Goal: Information Seeking & Learning: Find specific fact

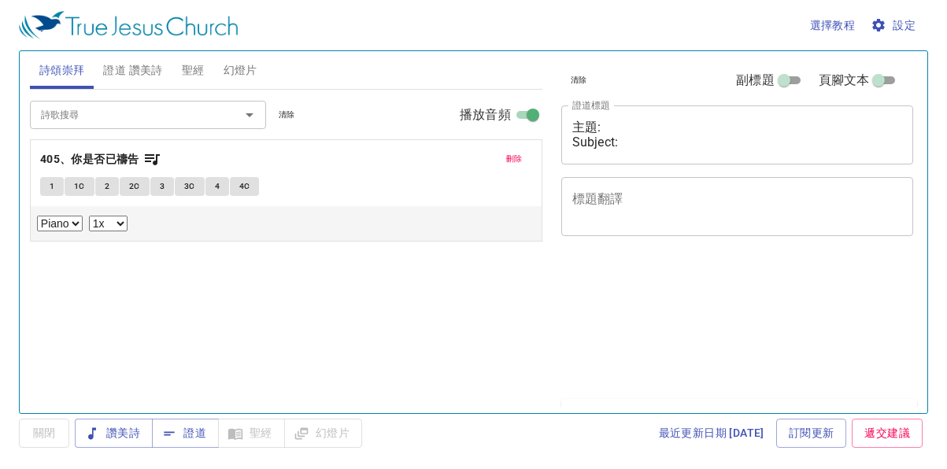
select select "1"
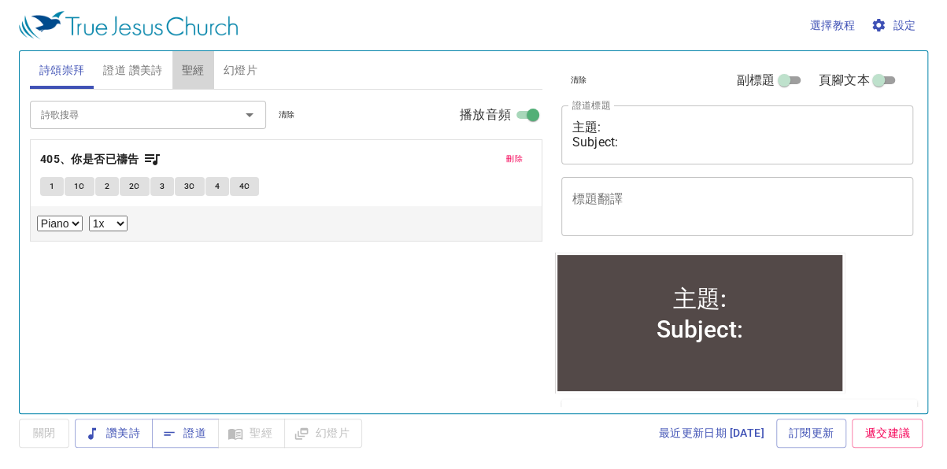
click at [195, 69] on span "聖經" at bounding box center [193, 71] width 23 height 20
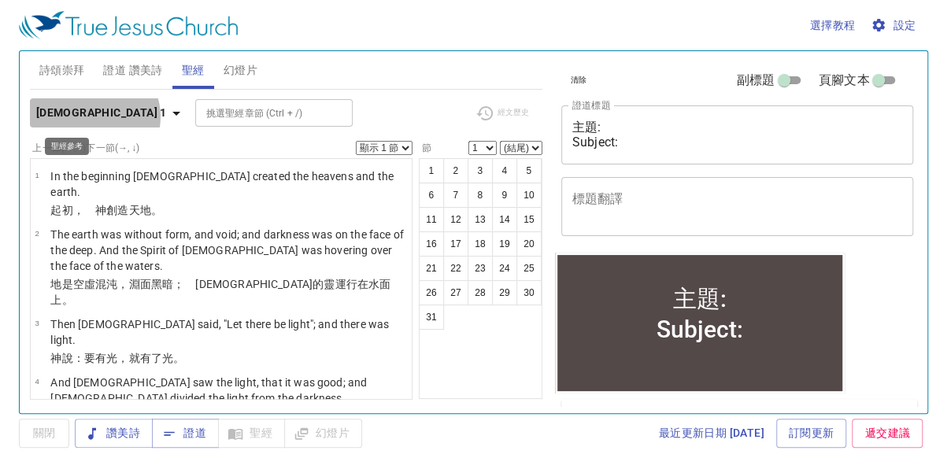
click at [167, 116] on icon "button" at bounding box center [176, 113] width 19 height 19
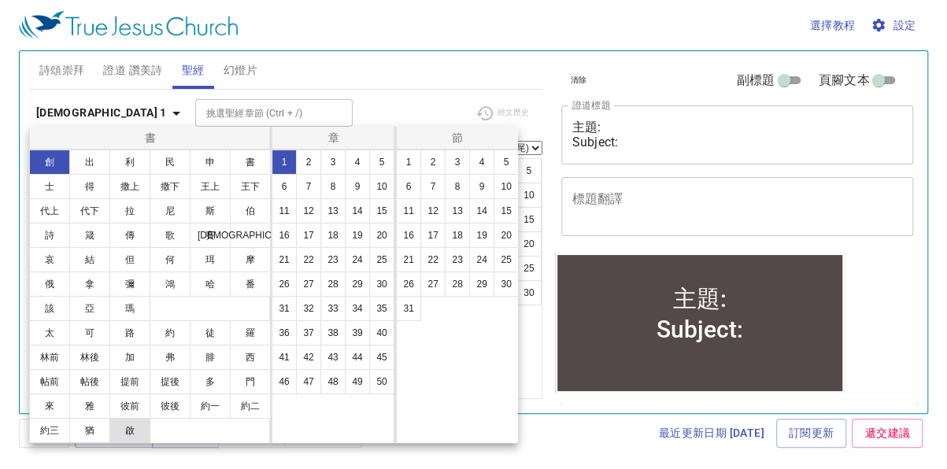
click at [134, 430] on button "啟" at bounding box center [129, 430] width 41 height 25
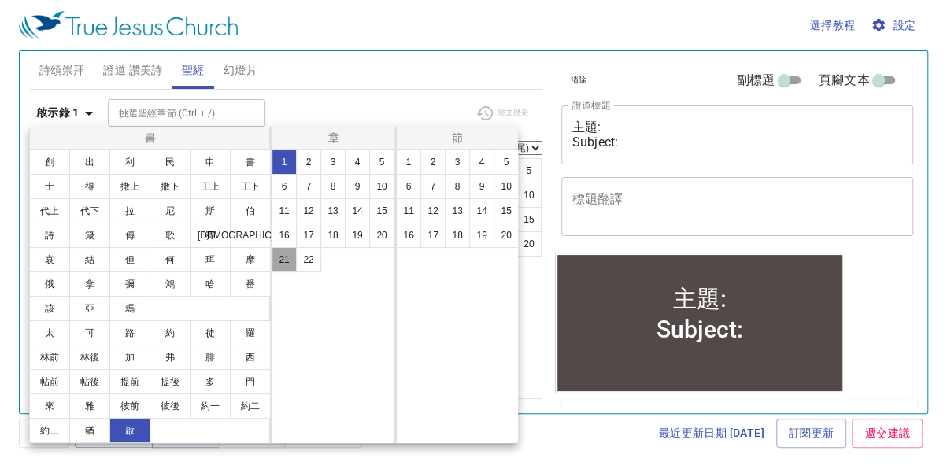
click at [283, 260] on button "21" at bounding box center [284, 259] width 25 height 25
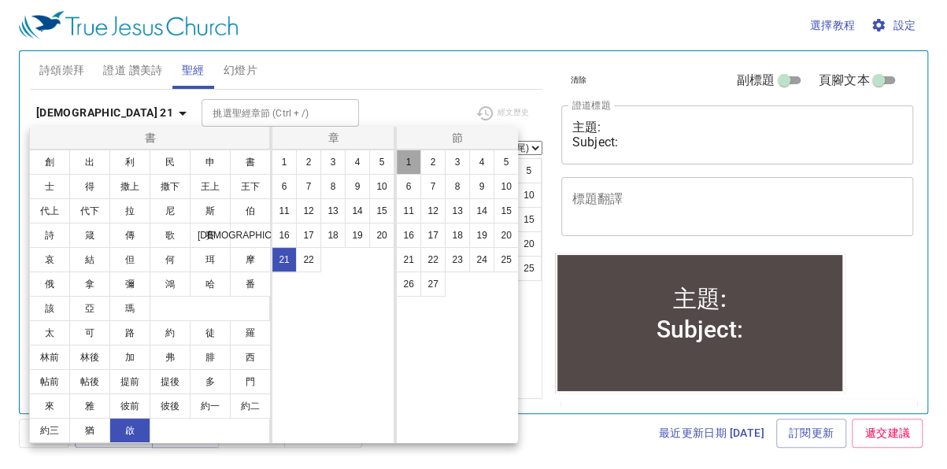
click at [409, 164] on button "1" at bounding box center [408, 162] width 25 height 25
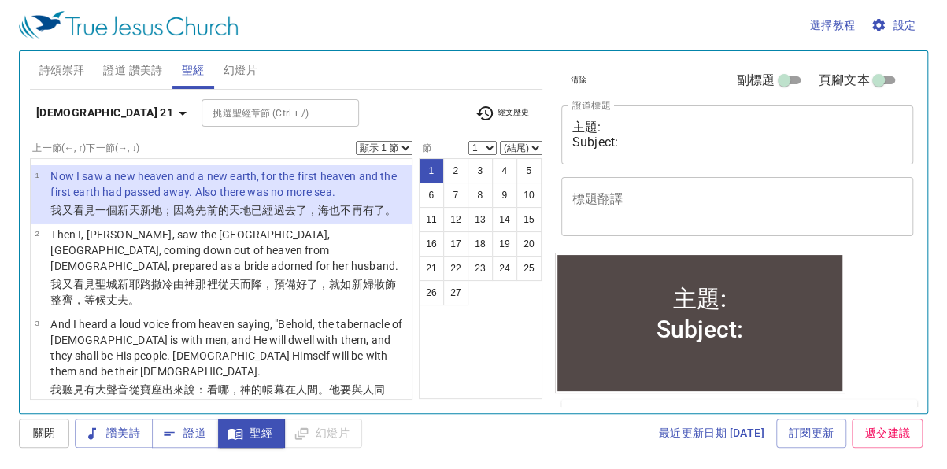
click at [401, 144] on select "顯示 1 節 顯示 2 節 顯示 3 節 顯示 4 節 顯示 5 節" at bounding box center [384, 148] width 57 height 14
select select "5"
click at [356, 141] on select "顯示 1 節 顯示 2 節 顯示 3 節 顯示 4 節 顯示 5 節" at bounding box center [384, 148] width 57 height 14
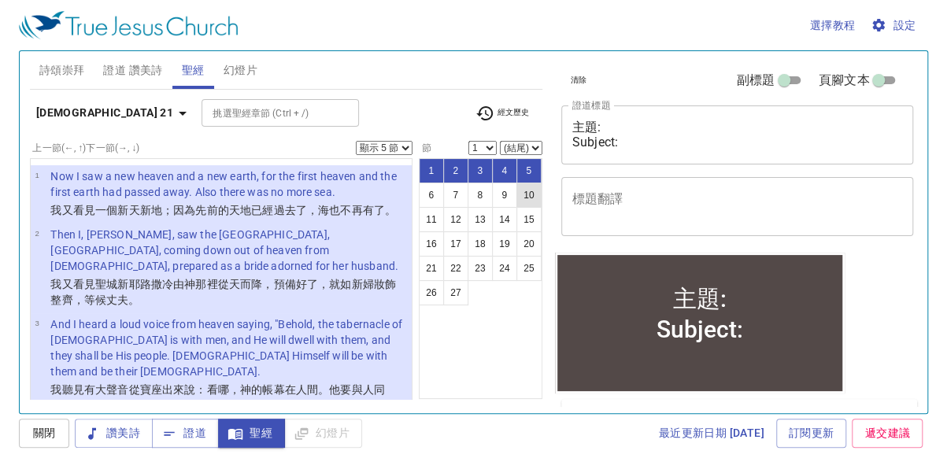
click at [530, 194] on button "10" at bounding box center [528, 195] width 25 height 25
select select "10"
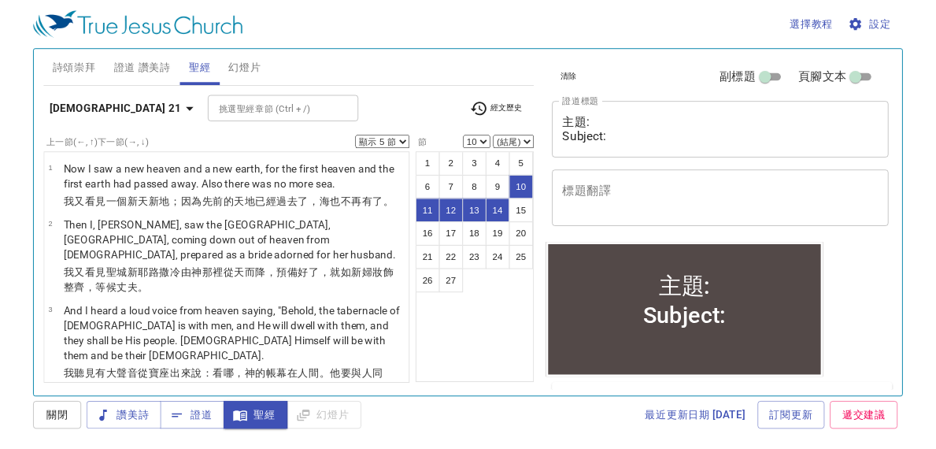
scroll to position [660, 0]
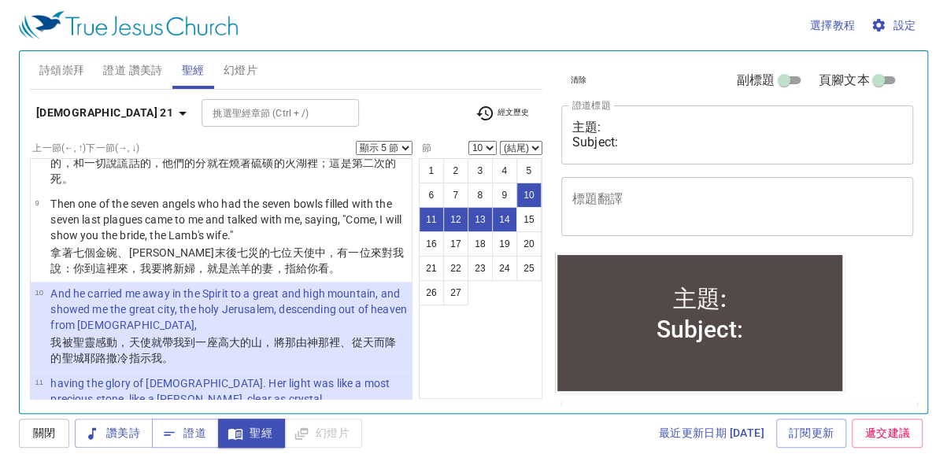
drag, startPoint x: 518, startPoint y: 442, endPoint x: 544, endPoint y: 404, distance: 45.9
click at [518, 442] on div "最近更新日期 [DATE] 訂閱更新 遞交建議" at bounding box center [648, 433] width 560 height 29
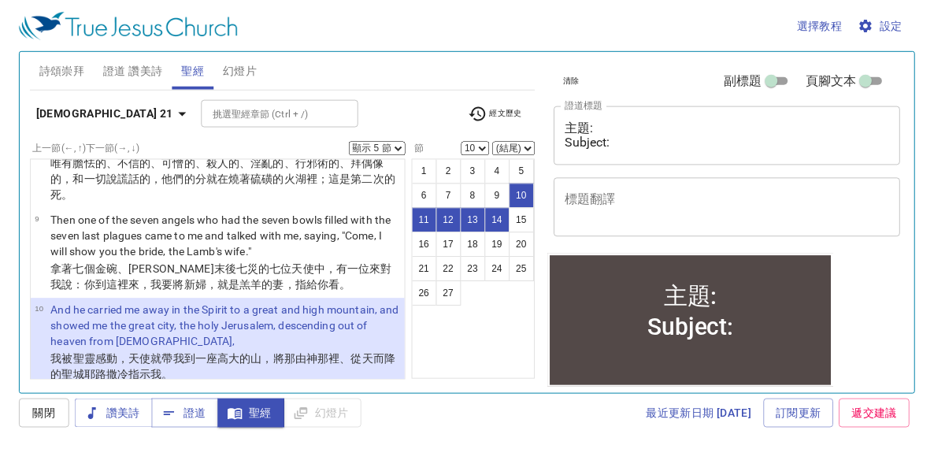
scroll to position [691, 0]
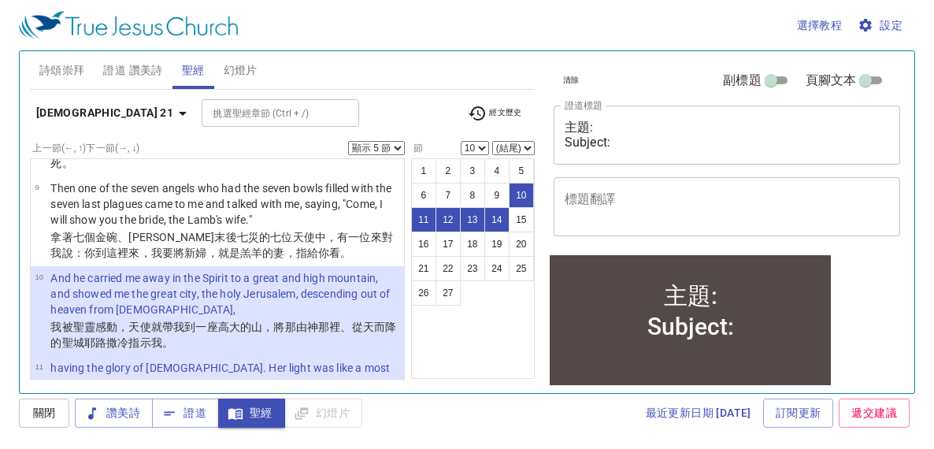
click at [531, 419] on div "最近更新日期 [DATE] 訂閱更新 遞交建議" at bounding box center [641, 412] width 547 height 29
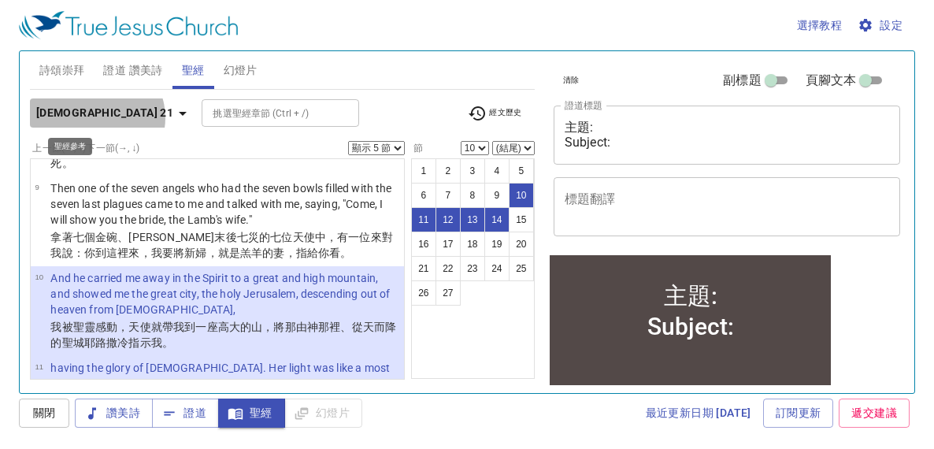
click at [173, 117] on icon "button" at bounding box center [182, 113] width 19 height 19
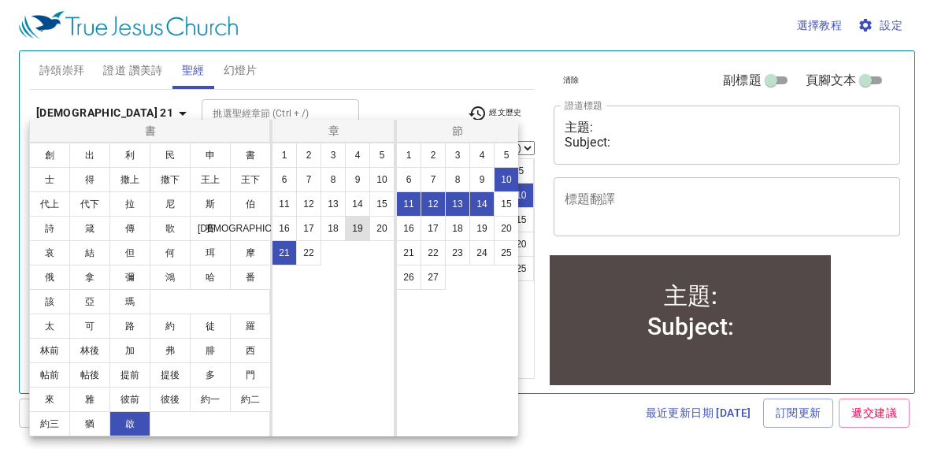
click at [353, 222] on button "19" at bounding box center [357, 228] width 25 height 25
select select "1"
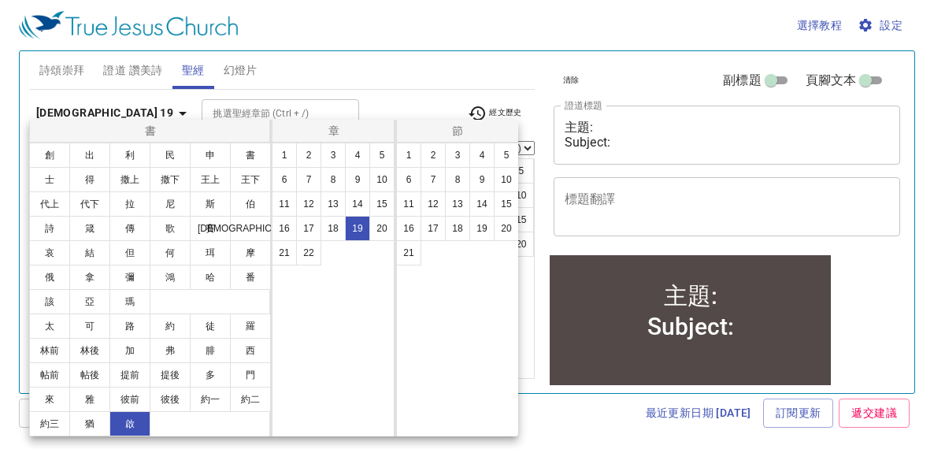
scroll to position [0, 0]
click at [499, 233] on button "20" at bounding box center [506, 228] width 25 height 25
select select "20"
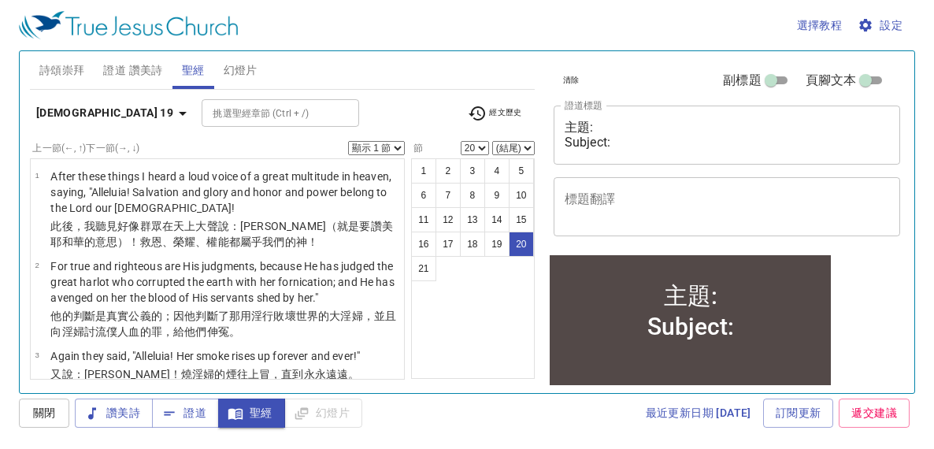
scroll to position [1481, 0]
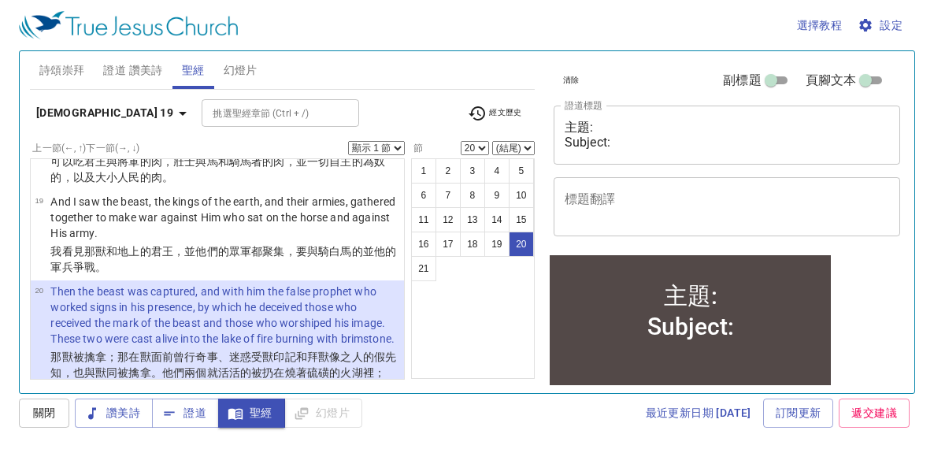
click at [392, 146] on select "顯示 1 節 顯示 2 節 顯示 3 節 顯示 4 節 顯示 5 節" at bounding box center [376, 148] width 57 height 14
click at [348, 141] on select "顯示 1 節 顯示 2 節 顯示 3 節 顯示 4 節 顯示 5 節" at bounding box center [376, 148] width 57 height 14
click at [6, 54] on div "選擇教程 設定 詩頌崇拜 證道 讚美詩 聖經 幻燈片 詩歌搜尋 詩歌搜尋 清除 播放音頻 刪除 405、你是否已禱告 1 1C 2 2C 3 3C 4 4C …" at bounding box center [467, 224] width 934 height 449
click at [388, 145] on select "顯示 1 節 顯示 2 節 顯示 3 節 顯示 4 節 顯示 5 節" at bounding box center [376, 148] width 57 height 14
select select "1"
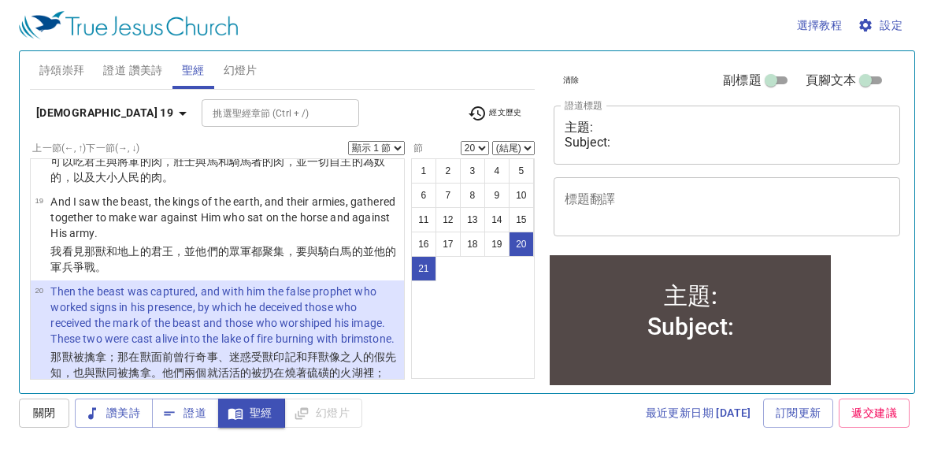
click at [348, 141] on select "顯示 1 節 顯示 2 節 顯示 3 節 顯示 4 節 顯示 5 節" at bounding box center [376, 148] width 57 height 14
drag, startPoint x: 8, startPoint y: 198, endPoint x: 20, endPoint y: 191, distance: 14.1
click at [8, 198] on div "選擇教程 設定 詩頌崇拜 證道 讚美詩 聖經 幻燈片 詩歌搜尋 詩歌搜尋 清除 播放音頻 刪除 405、你是否已禱告 1 1C 2 2C 3 3C 4 4C …" at bounding box center [467, 224] width 934 height 449
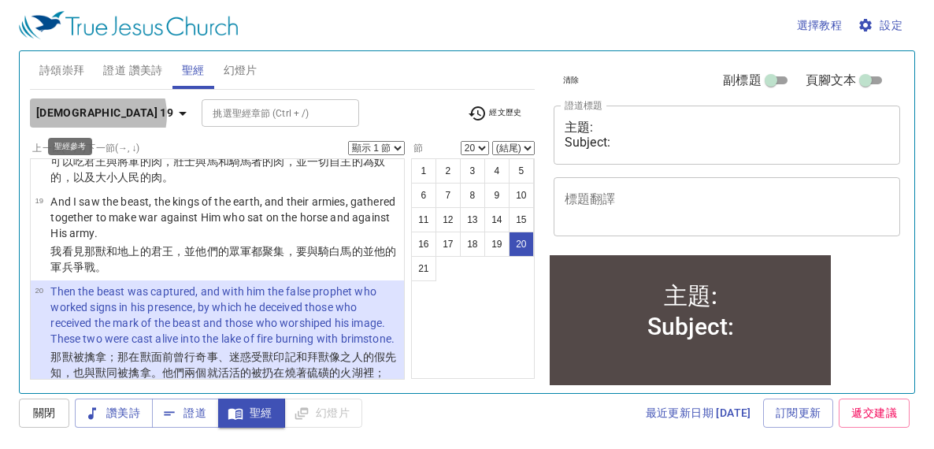
click at [173, 115] on icon "button" at bounding box center [182, 113] width 19 height 19
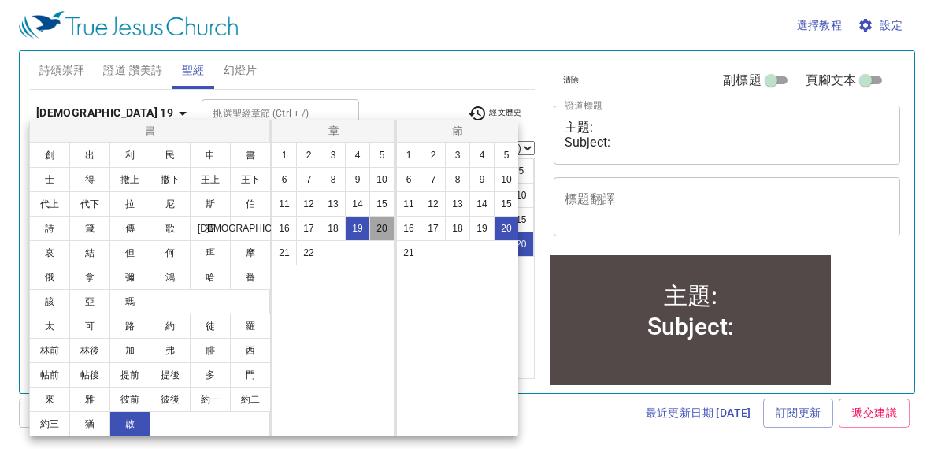
click at [386, 231] on button "20" at bounding box center [381, 228] width 25 height 25
click at [507, 186] on button "10" at bounding box center [506, 179] width 25 height 25
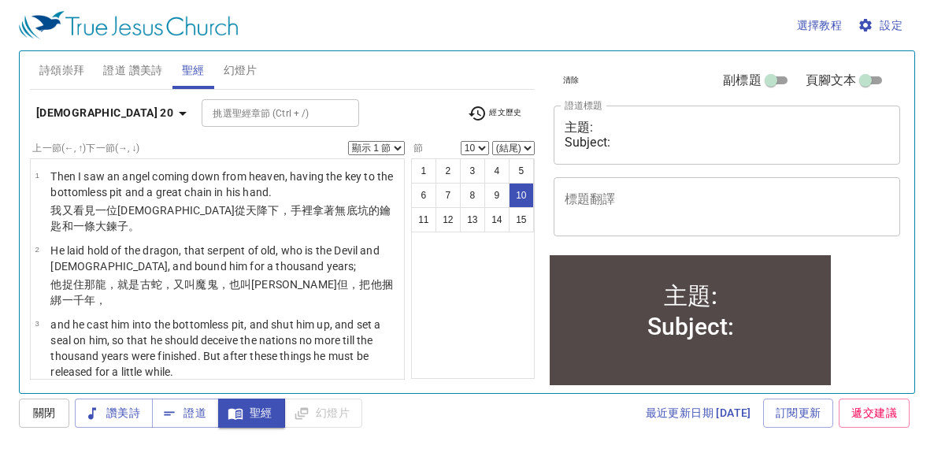
scroll to position [717, 0]
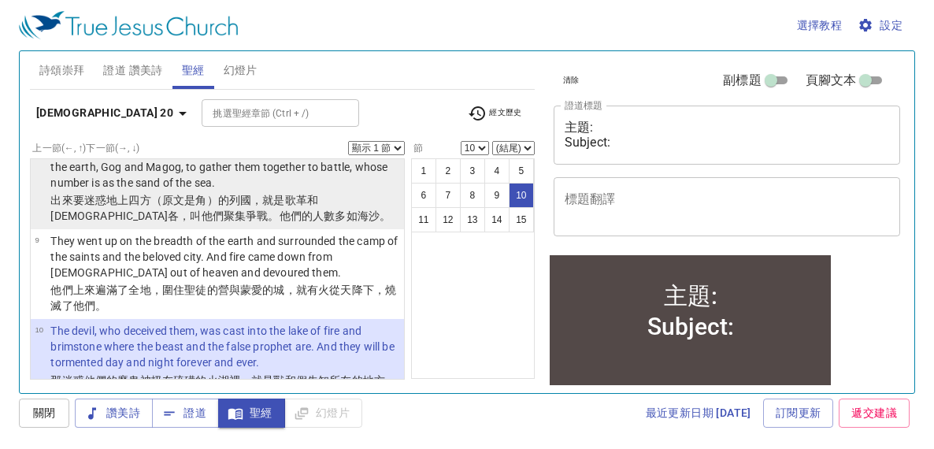
click at [91, 282] on p "他們上來 遍滿了全地 ，圍住 聖徒 的營 與 [GEOGRAPHIC_DATA]的 城 ，就 有火 從 天 降下 ，燒滅了 他們 。" at bounding box center [224, 297] width 349 height 31
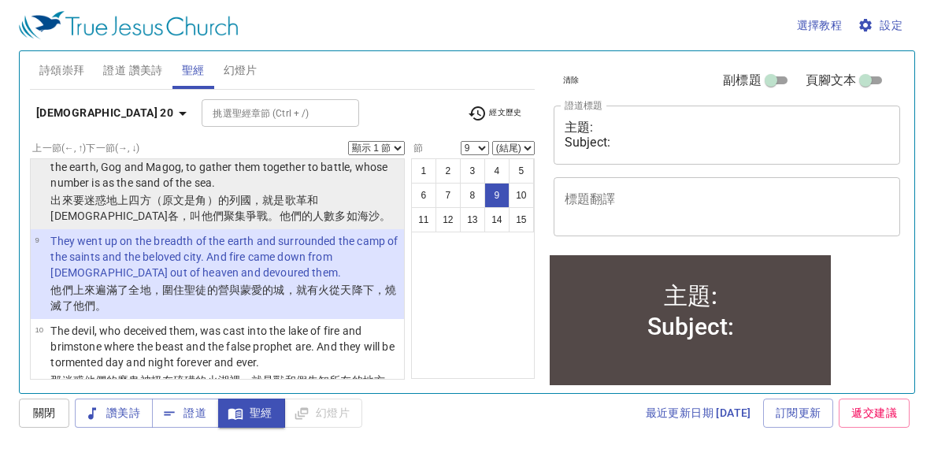
scroll to position [627, 0]
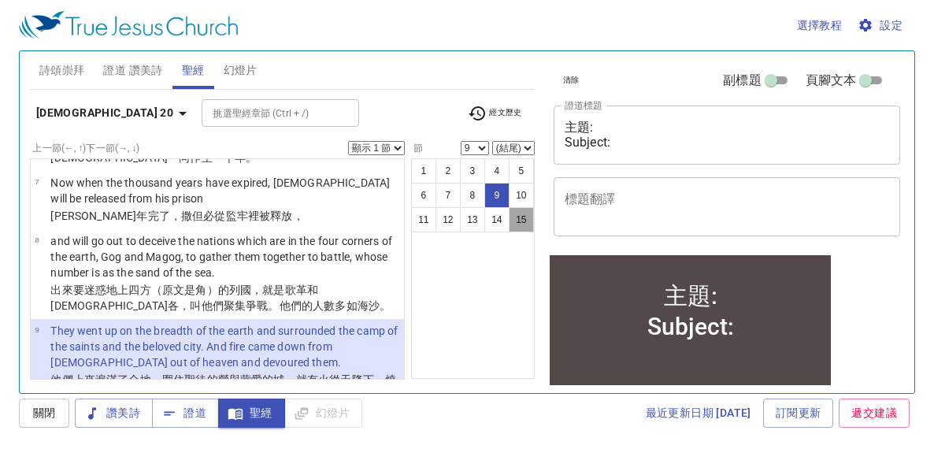
click at [520, 218] on button "15" at bounding box center [520, 219] width 25 height 25
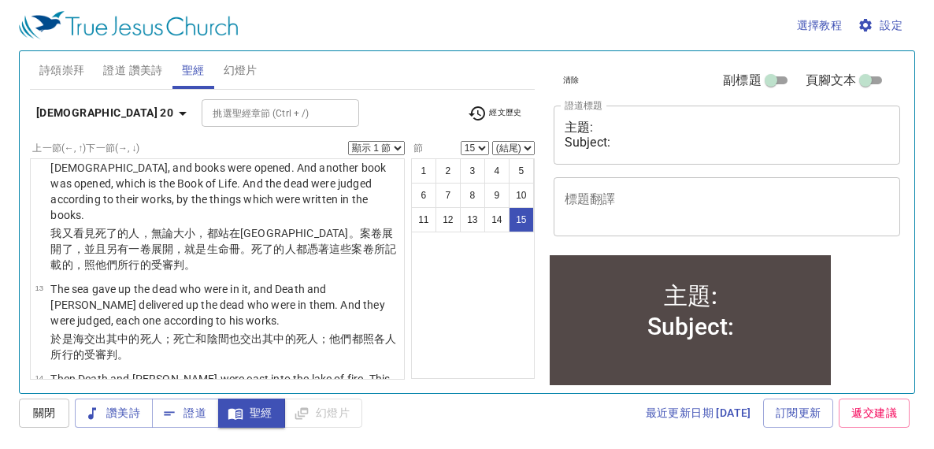
click at [13, 176] on div "選擇教程 設定 詩頌崇拜 證道 讚美詩 聖經 幻燈片 詩歌搜尋 詩歌搜尋 清除 播放音頻 刪除 405、你是否已禱告 1 1C 2 2C 3 3C 4 4C …" at bounding box center [467, 224] width 934 height 449
click at [173, 116] on icon "button" at bounding box center [182, 113] width 19 height 19
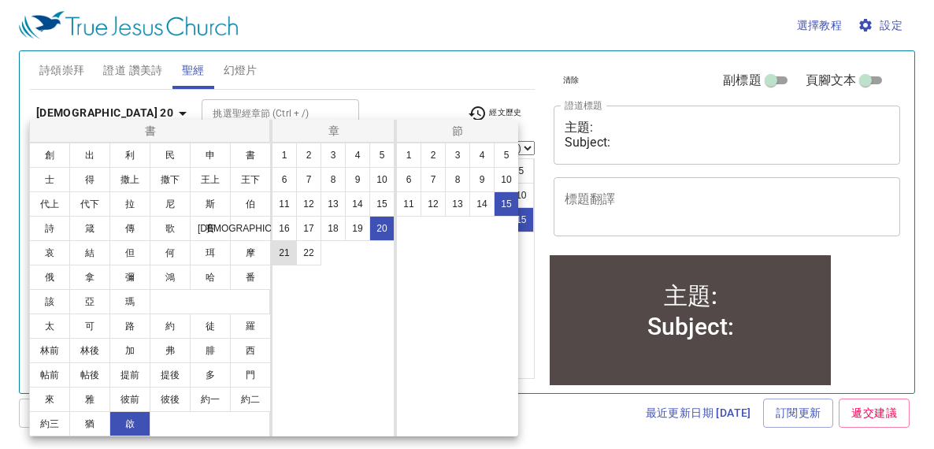
click at [279, 256] on button "21" at bounding box center [284, 252] width 25 height 25
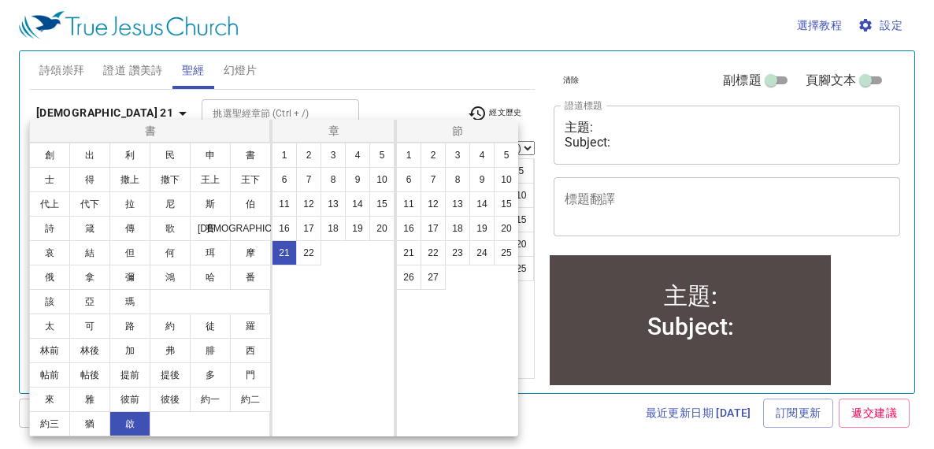
scroll to position [0, 0]
click at [411, 158] on button "1" at bounding box center [408, 154] width 25 height 25
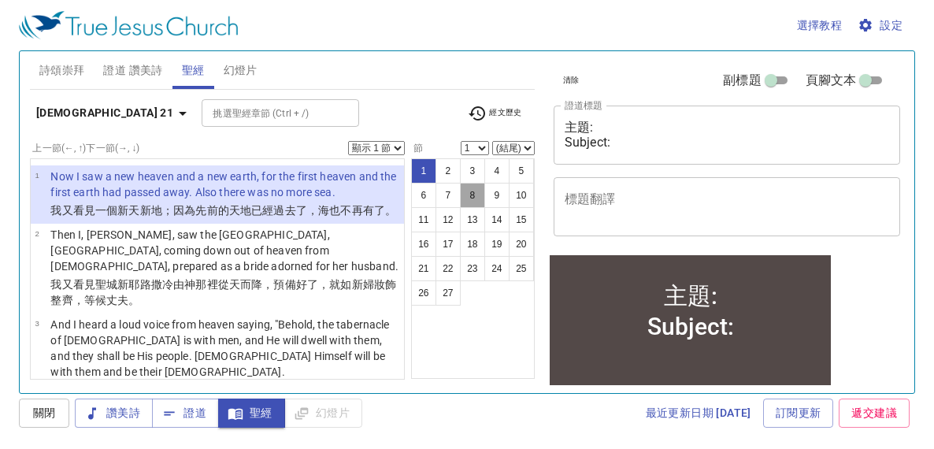
click at [471, 199] on button "8" at bounding box center [472, 195] width 25 height 25
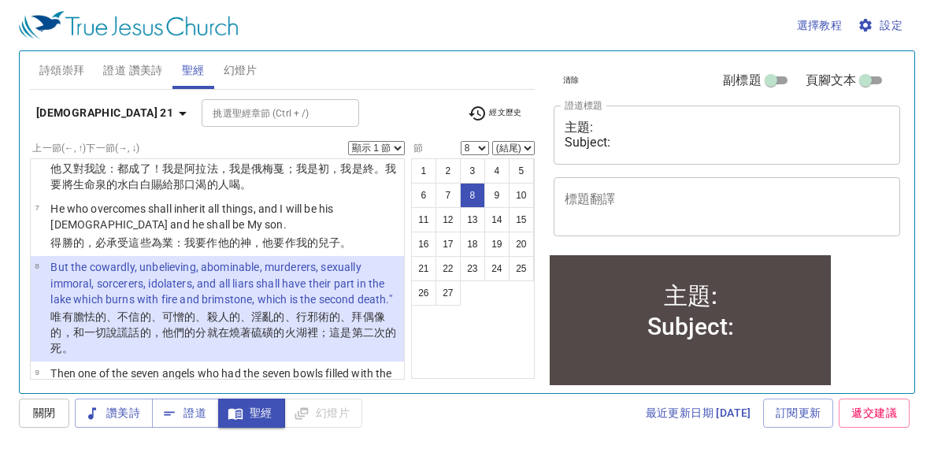
click at [7, 52] on div "選擇教程 設定 詩頌崇拜 證道 讚美詩 聖經 幻燈片 詩歌搜尋 詩歌搜尋 清除 播放音頻 刪除 405、你是否已禱告 1 1C 2 2C 3 3C 4 4C …" at bounding box center [467, 224] width 934 height 449
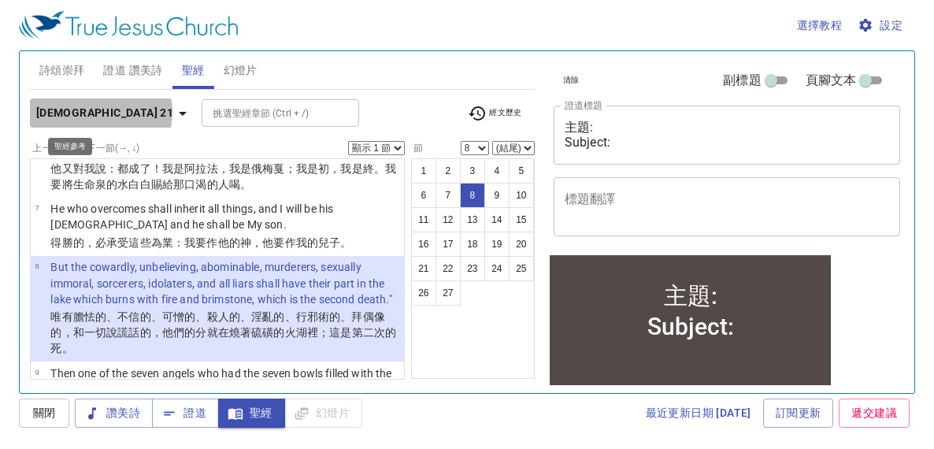
click at [173, 112] on icon "button" at bounding box center [182, 113] width 19 height 19
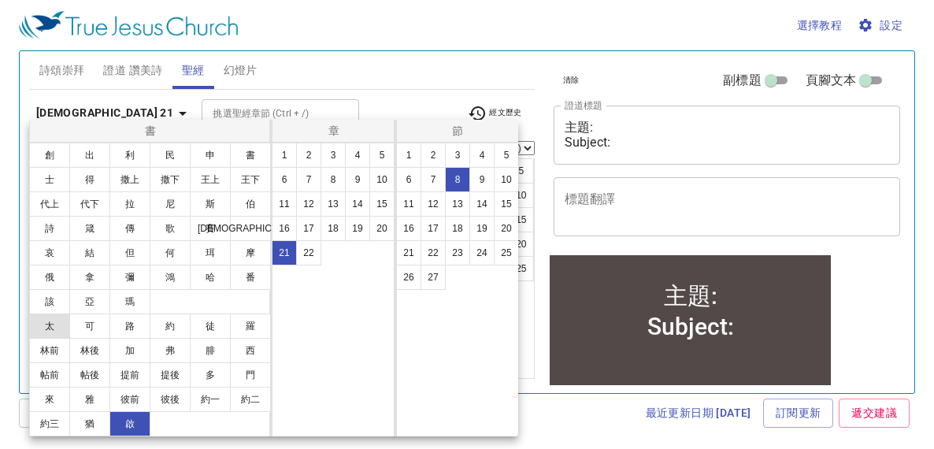
click at [60, 320] on button "太" at bounding box center [49, 325] width 41 height 25
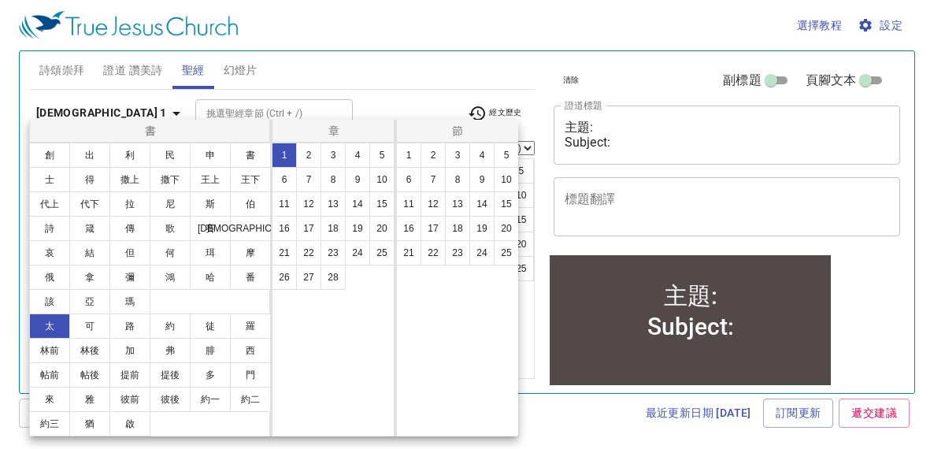
scroll to position [0, 0]
click at [337, 232] on button "18" at bounding box center [332, 228] width 25 height 25
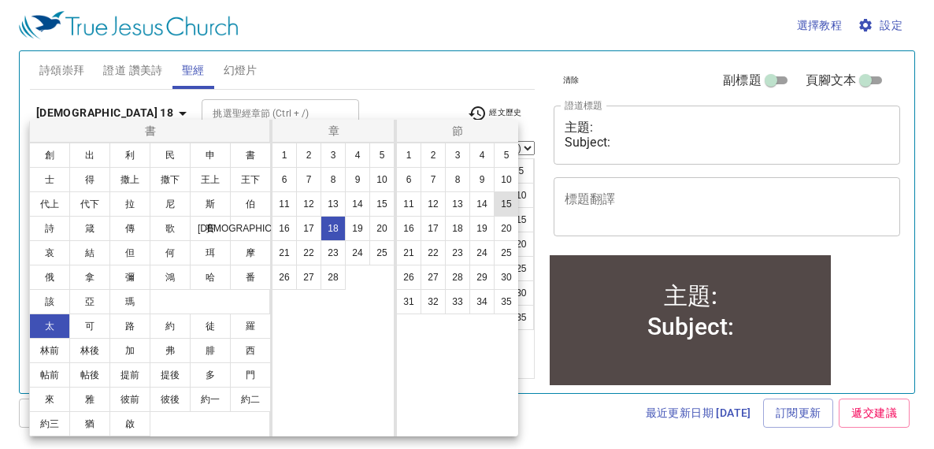
click at [505, 206] on button "15" at bounding box center [506, 203] width 25 height 25
select select "15"
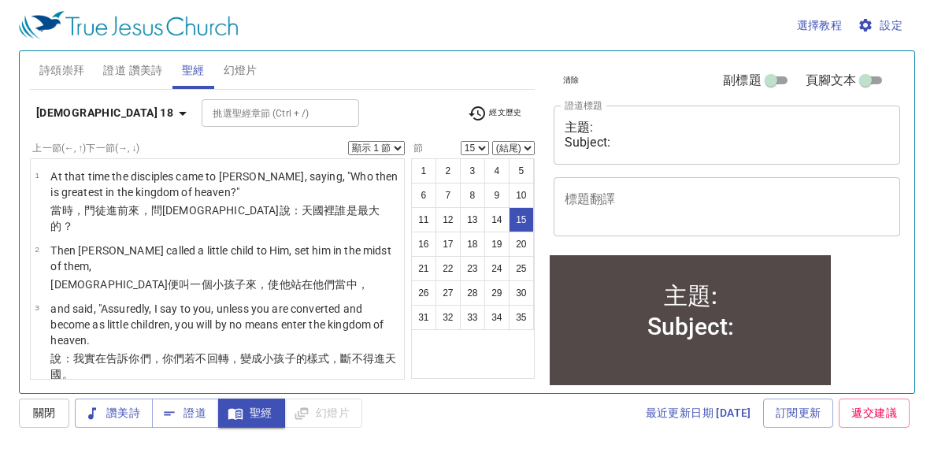
scroll to position [930, 0]
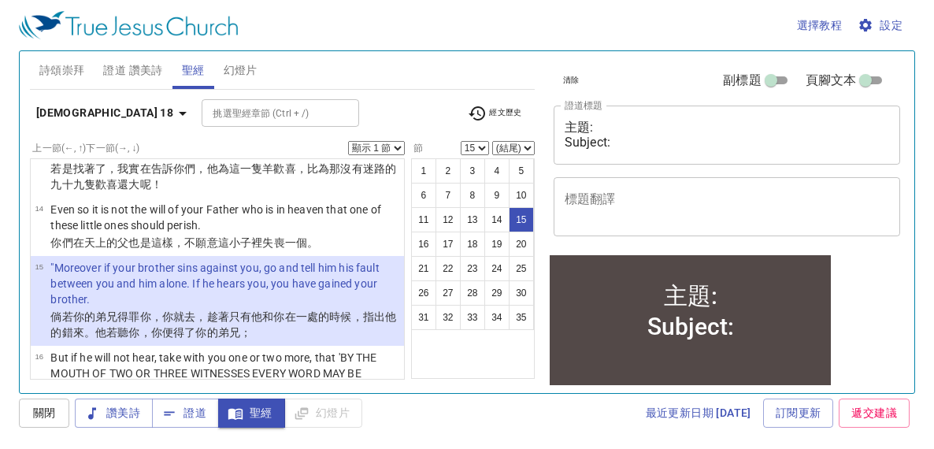
click at [394, 145] on select "顯示 1 節 顯示 2 節 顯示 3 節 顯示 4 節 顯示 5 節" at bounding box center [376, 148] width 57 height 14
click at [348, 141] on select "顯示 1 節 顯示 2 節 顯示 3 節 顯示 4 節 顯示 5 節" at bounding box center [376, 148] width 57 height 14
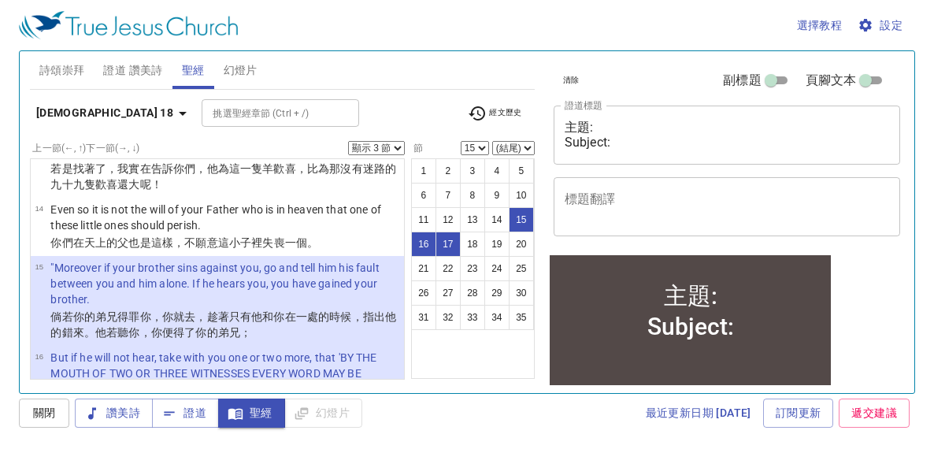
click at [9, 123] on div "選擇教程 設定 詩頌崇拜 證道 讚美詩 聖經 幻燈片 詩歌搜尋 詩歌搜尋 清除 播放音頻 刪除 405、你是否已禱告 1 1C 2 2C 3 3C 4 4C …" at bounding box center [467, 224] width 934 height 449
click at [71, 118] on b "[DEMOGRAPHIC_DATA] 18" at bounding box center [104, 113] width 137 height 20
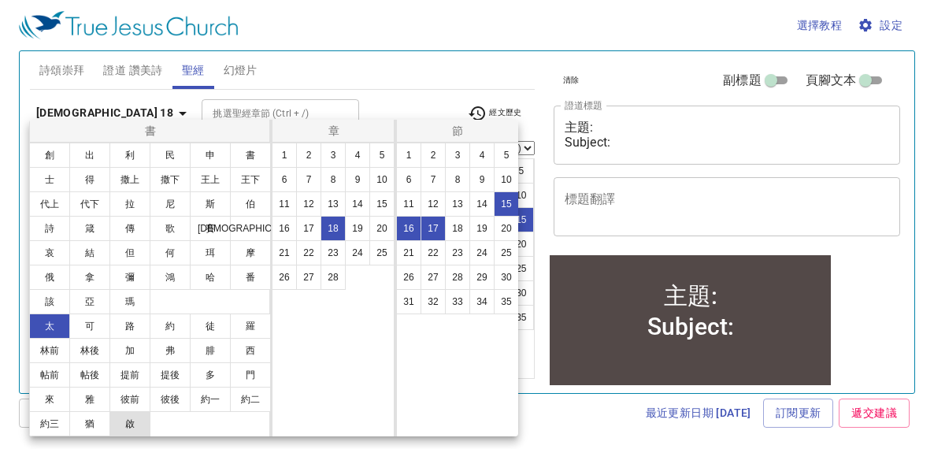
click at [128, 419] on button "啟" at bounding box center [129, 423] width 41 height 25
select select "1"
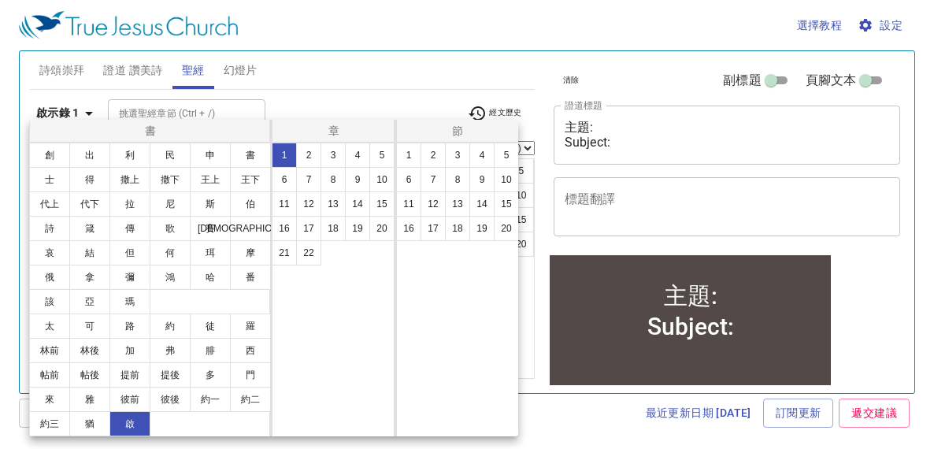
scroll to position [0, 0]
click at [287, 249] on button "21" at bounding box center [284, 252] width 25 height 25
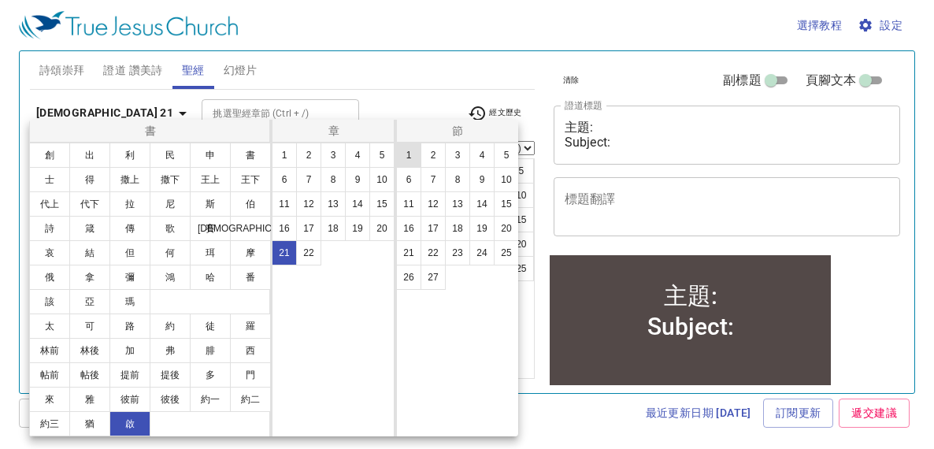
click at [400, 153] on button "1" at bounding box center [408, 154] width 25 height 25
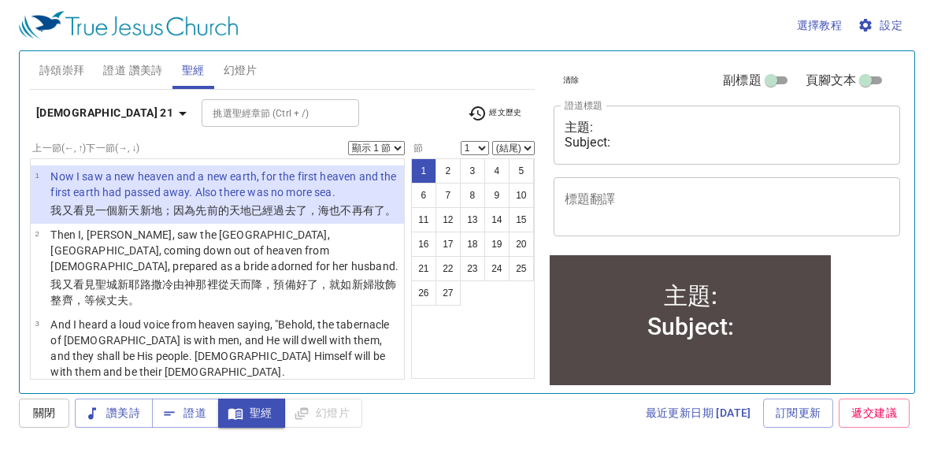
click at [2, 255] on div "選擇教程 設定 詩頌崇拜 證道 讚美詩 聖經 幻燈片 詩歌搜尋 詩歌搜尋 清除 播放音頻 刪除 405、你是否已禱告 1 1C 2 2C 3 3C 4 4C …" at bounding box center [467, 224] width 934 height 449
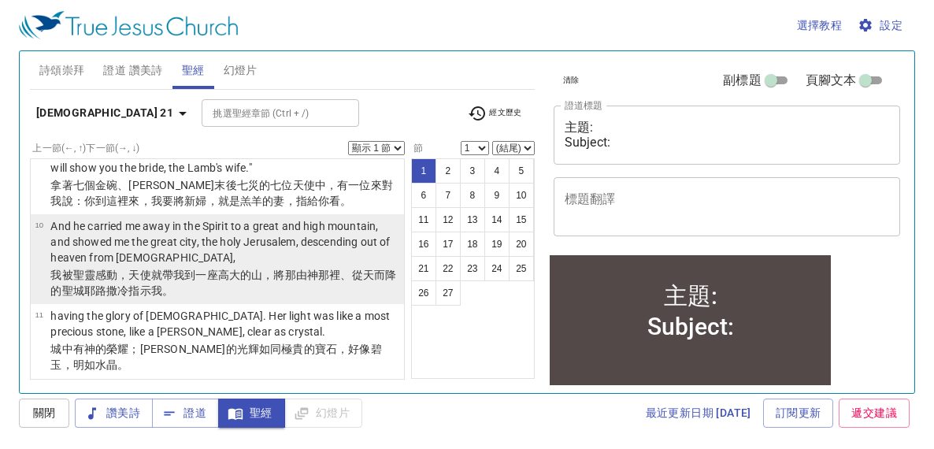
scroll to position [737, 0]
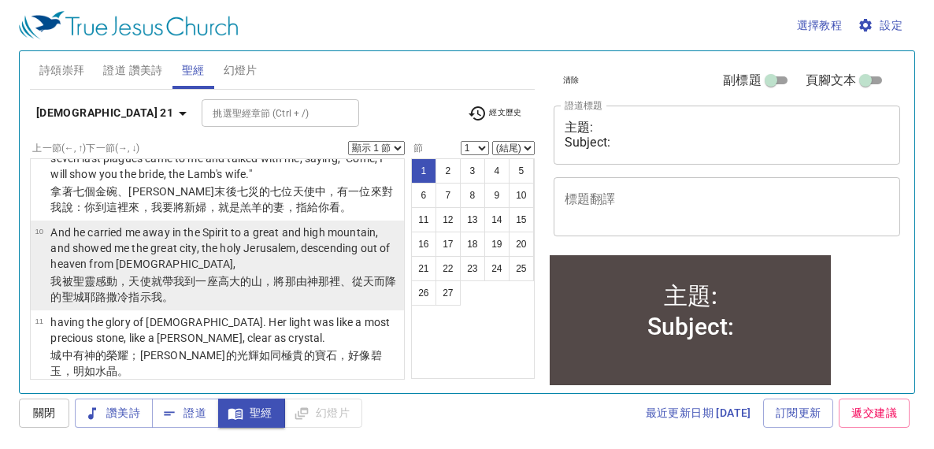
click at [305, 273] on p "我被 聖靈 感動，[DEMOGRAPHIC_DATA]就帶 我 到 一座高 大 的山 ，將那由 神 那裡、從 天 而降 的聖 城 耶路撒冷 指示 我 。" at bounding box center [224, 288] width 349 height 31
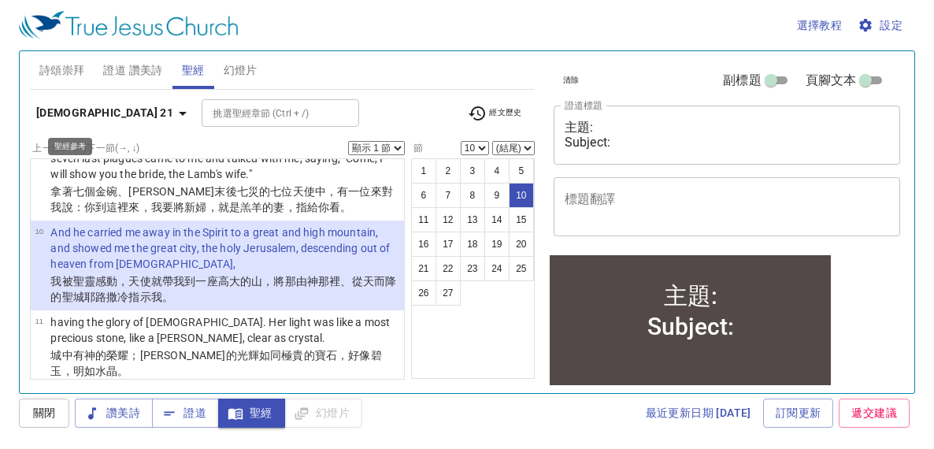
click at [80, 115] on b "[DEMOGRAPHIC_DATA] 21" at bounding box center [104, 113] width 137 height 20
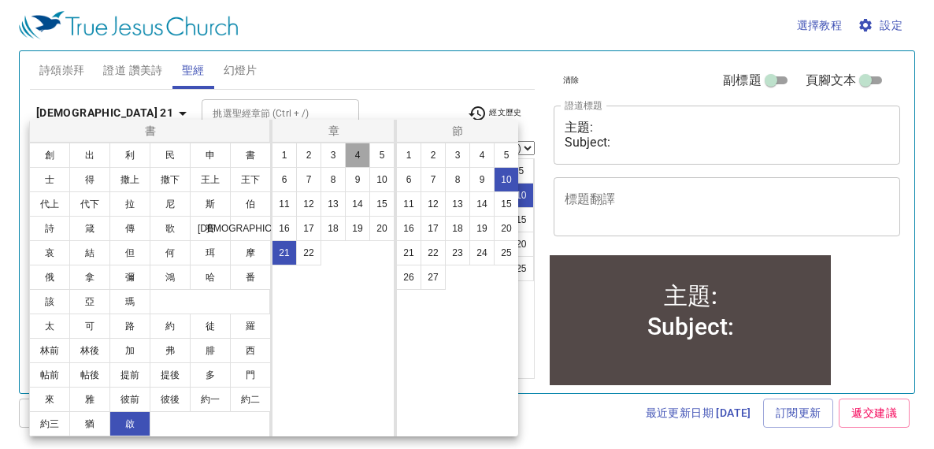
click at [360, 157] on button "4" at bounding box center [357, 154] width 25 height 25
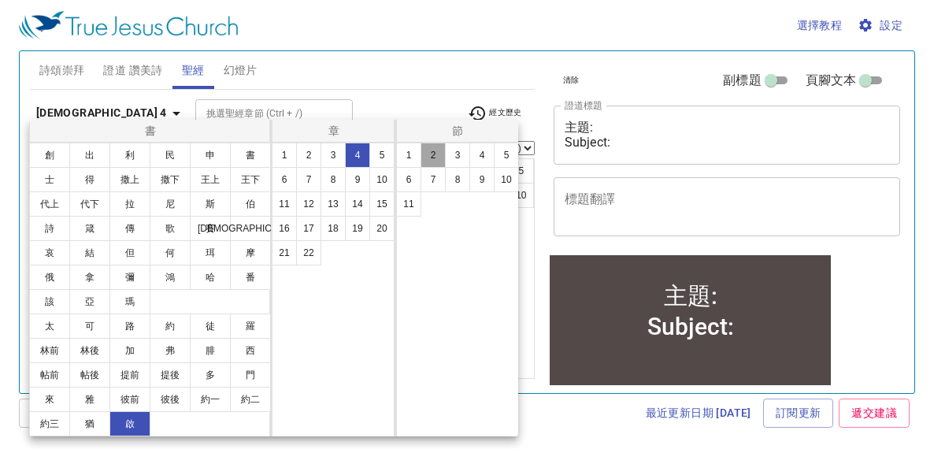
click at [431, 157] on button "2" at bounding box center [432, 154] width 25 height 25
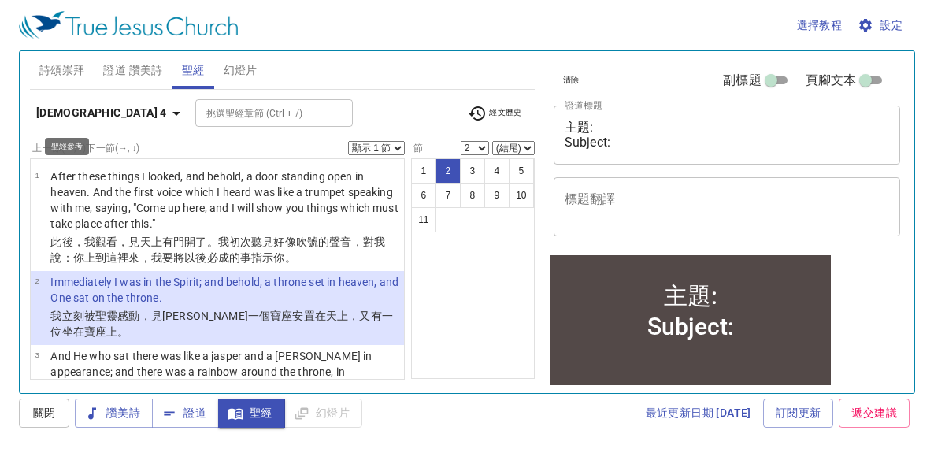
click at [167, 116] on icon "button" at bounding box center [176, 113] width 19 height 19
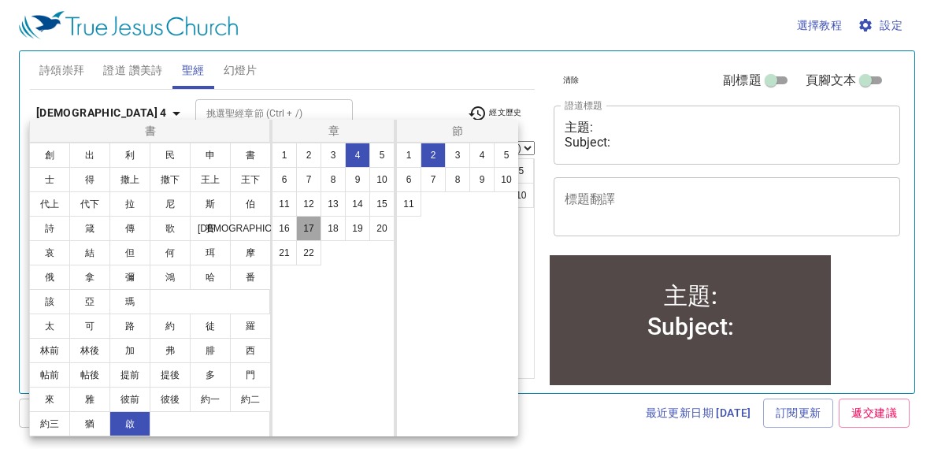
click at [314, 227] on button "17" at bounding box center [308, 228] width 25 height 25
click at [458, 162] on button "3" at bounding box center [457, 154] width 25 height 25
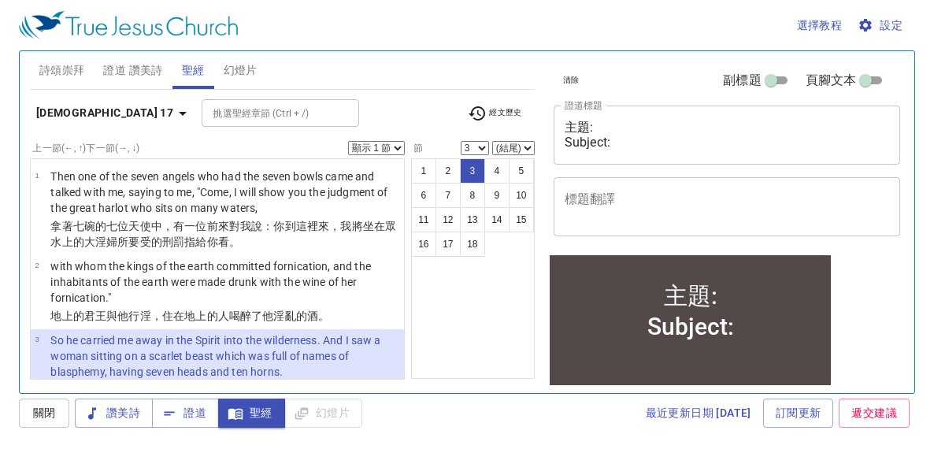
scroll to position [104, 0]
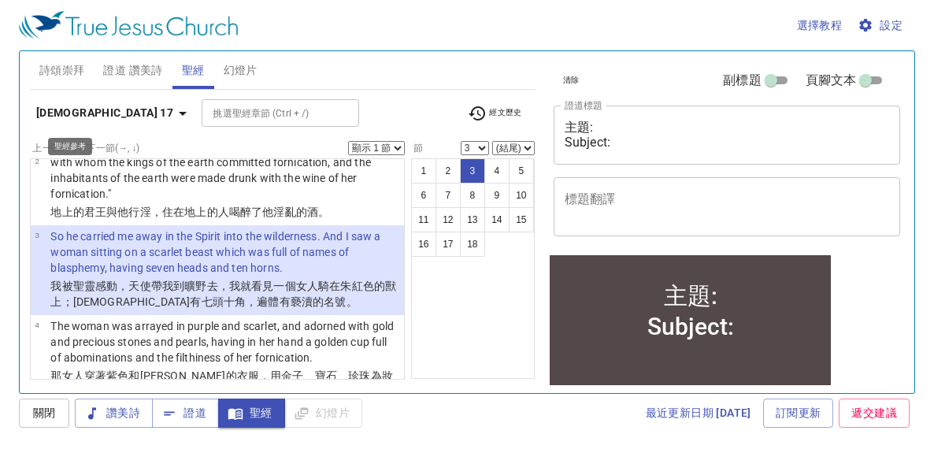
click at [173, 112] on icon "button" at bounding box center [182, 113] width 19 height 19
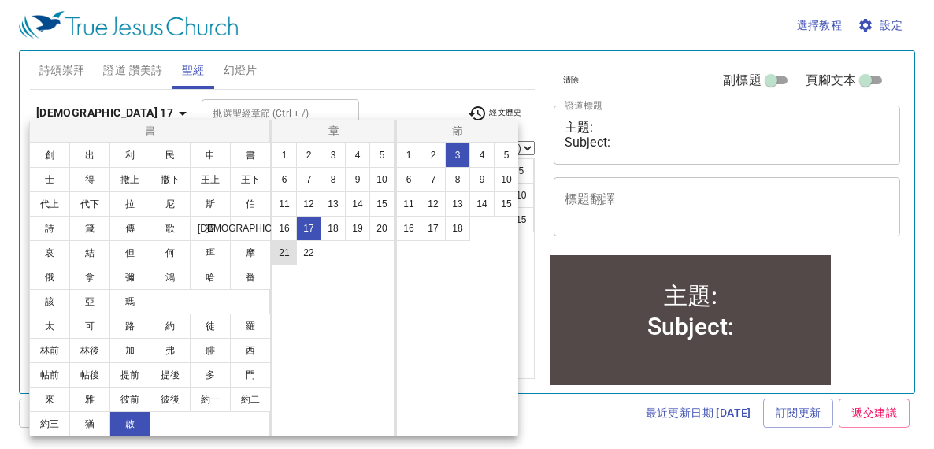
click at [287, 253] on button "21" at bounding box center [284, 252] width 25 height 25
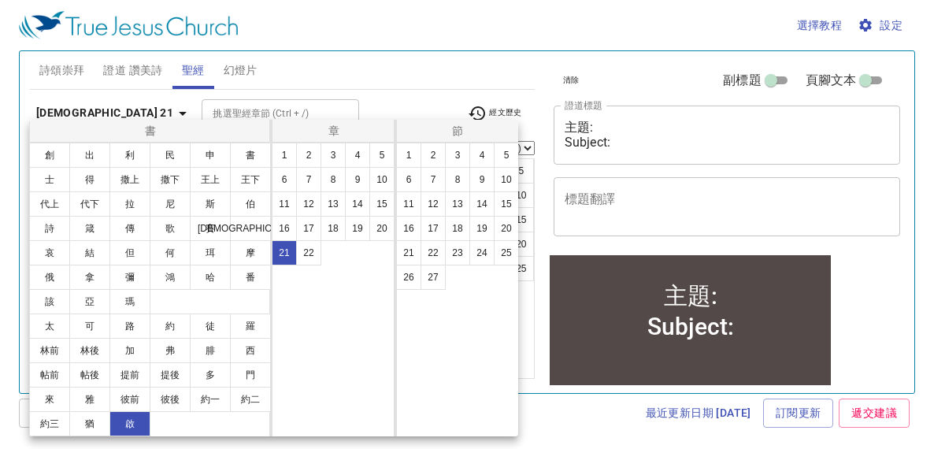
scroll to position [0, 0]
click at [503, 181] on button "10" at bounding box center [506, 179] width 25 height 25
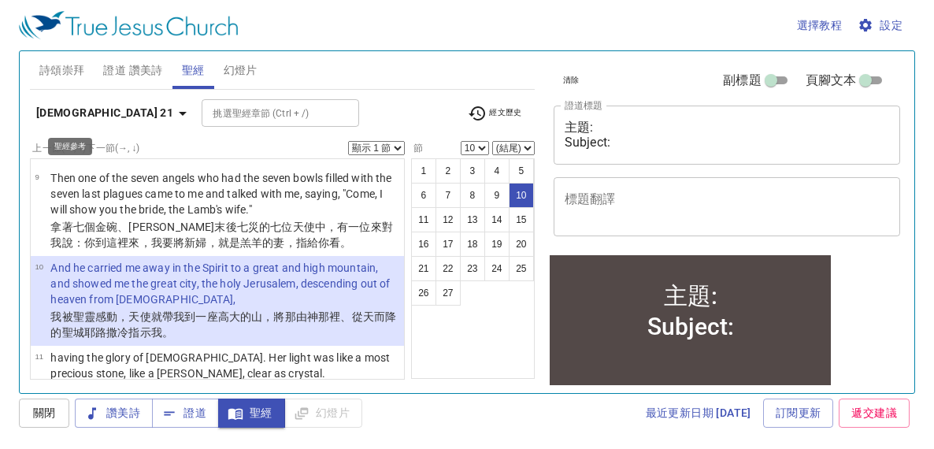
click at [173, 113] on icon "button" at bounding box center [182, 113] width 19 height 19
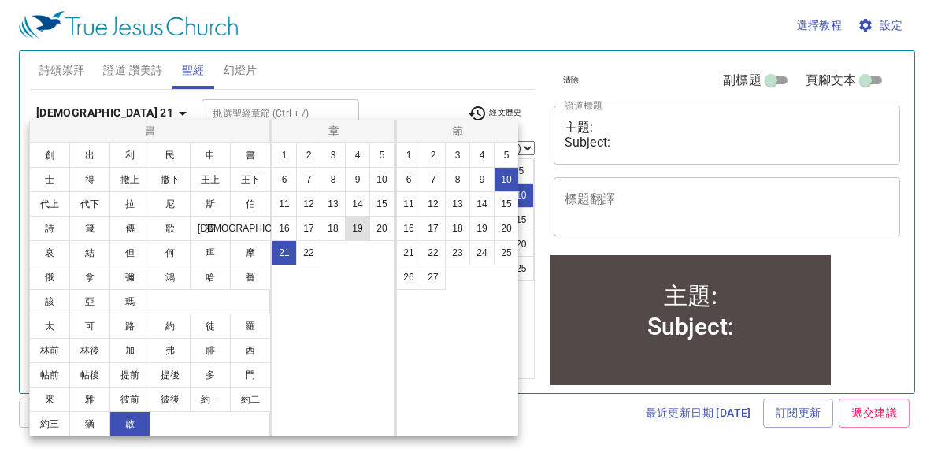
click at [358, 229] on button "19" at bounding box center [357, 228] width 25 height 25
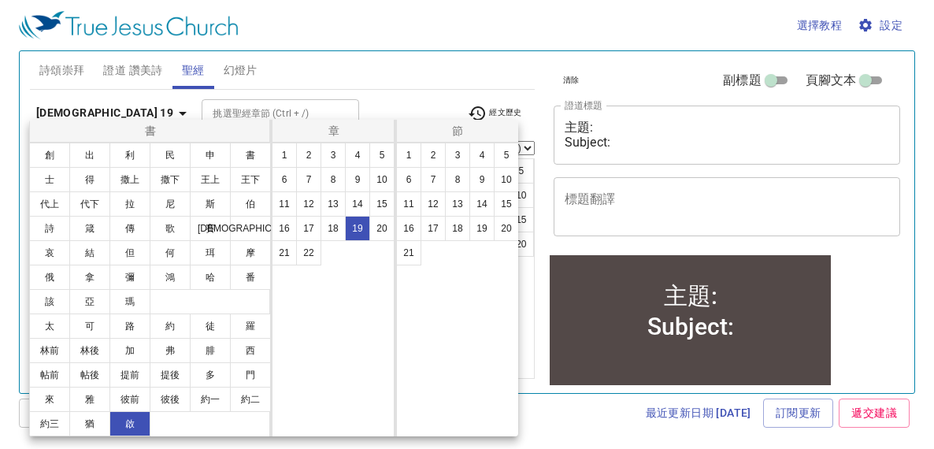
scroll to position [0, 0]
click at [478, 200] on button "14" at bounding box center [481, 203] width 25 height 25
select select "14"
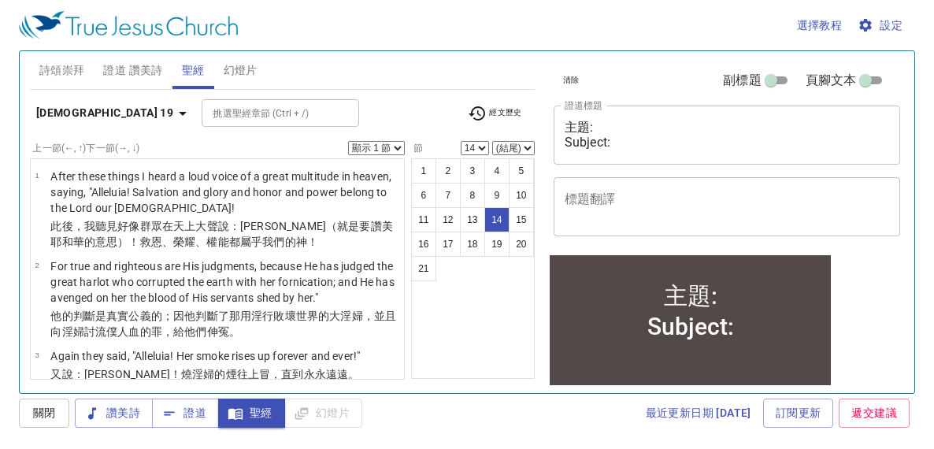
scroll to position [950, 0]
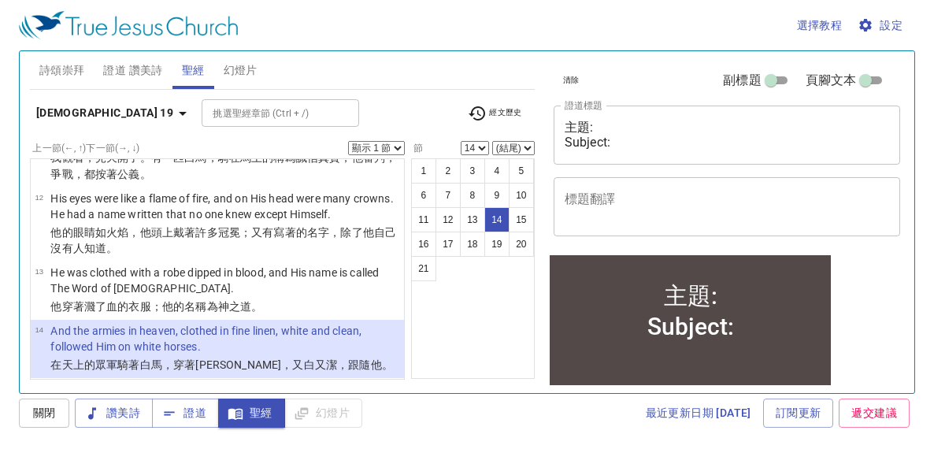
click at [398, 150] on select "顯示 1 節 顯示 2 節 顯示 3 節 顯示 4 節 顯示 5 節" at bounding box center [376, 148] width 57 height 14
click at [348, 141] on select "顯示 1 節 顯示 2 節 顯示 3 節 顯示 4 節 顯示 5 節" at bounding box center [376, 148] width 57 height 14
click at [7, 46] on div "選擇教程 設定 詩頌崇拜 證道 讚美詩 聖經 幻燈片 詩歌搜尋 詩歌搜尋 清除 播放音頻 刪除 405、你是否已禱告 1 1C 2 2C 3 3C 4 4C …" at bounding box center [467, 224] width 934 height 449
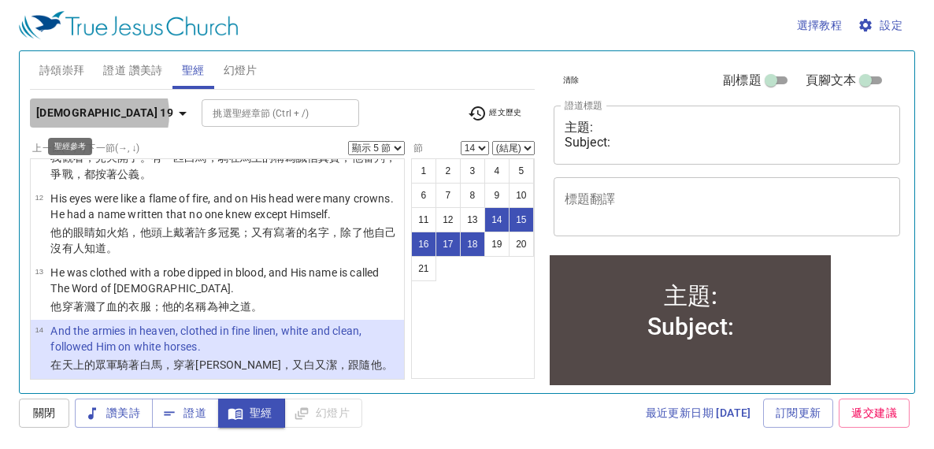
click at [173, 113] on icon "button" at bounding box center [182, 113] width 19 height 19
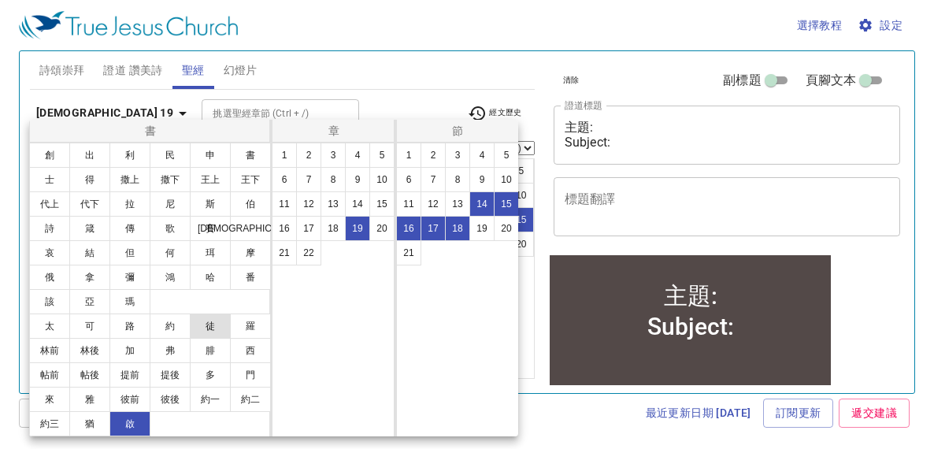
click at [216, 323] on button "徒" at bounding box center [210, 325] width 41 height 25
select select "1"
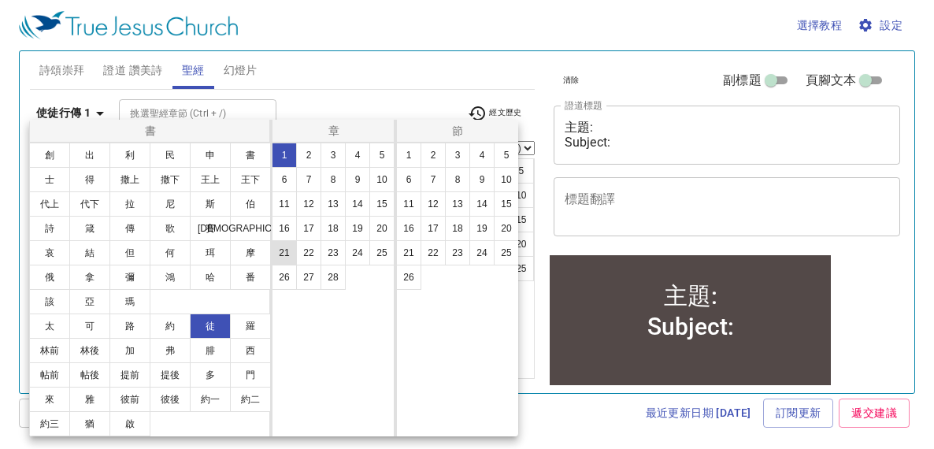
scroll to position [0, 0]
click at [305, 205] on button "12" at bounding box center [308, 203] width 25 height 25
click at [406, 159] on button "1" at bounding box center [408, 154] width 25 height 25
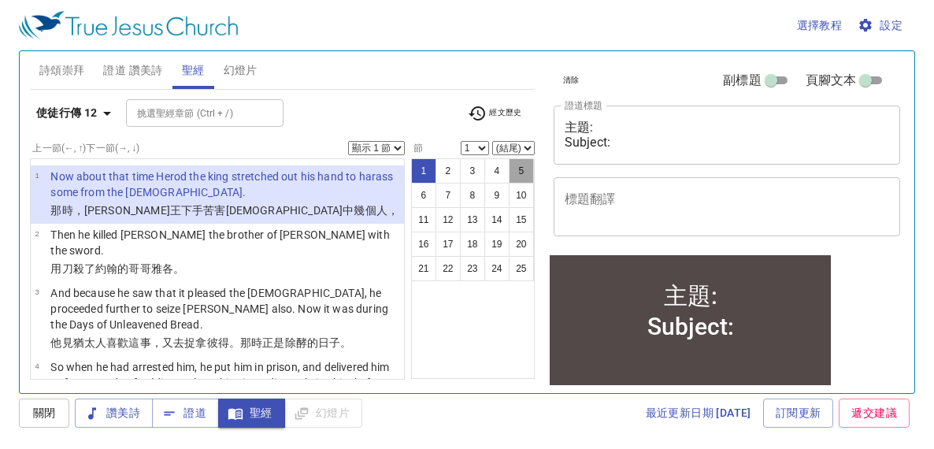
click at [527, 168] on button "5" at bounding box center [520, 170] width 25 height 25
select select "5"
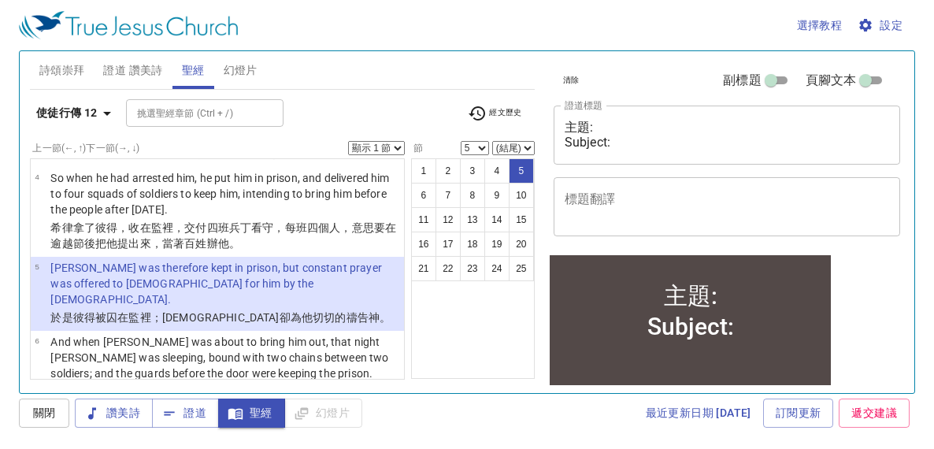
click at [402, 149] on select "顯示 1 節 顯示 2 節 顯示 3 節 顯示 4 節 顯示 5 節" at bounding box center [376, 148] width 57 height 14
select select "5"
click at [348, 141] on select "顯示 1 節 顯示 2 節 顯示 3 節 顯示 4 節 顯示 5 節" at bounding box center [376, 148] width 57 height 14
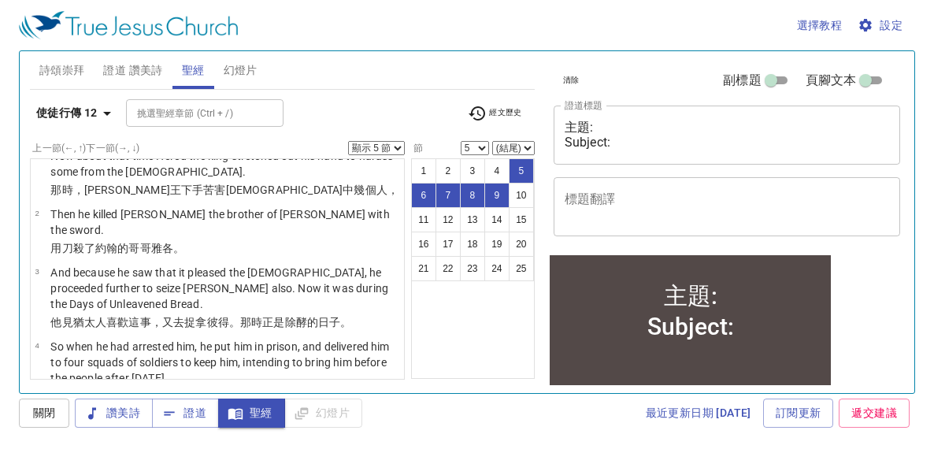
scroll to position [0, 0]
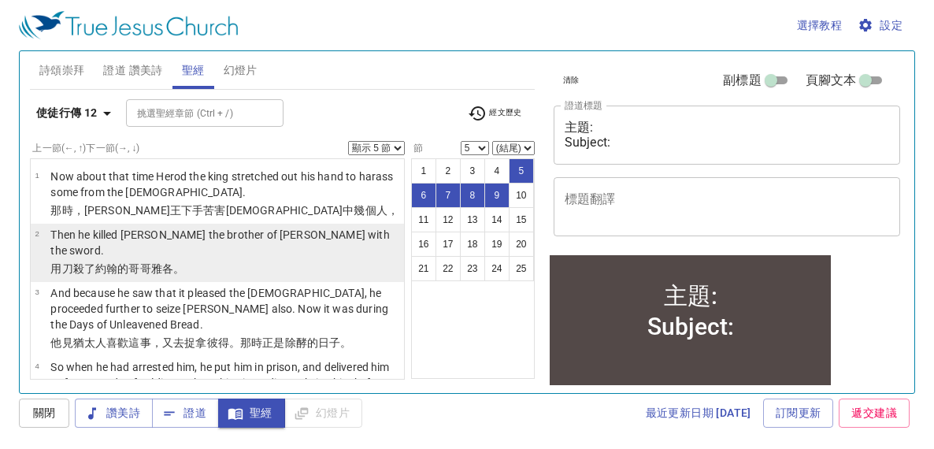
click at [312, 235] on p "Then he killed [PERSON_NAME] the brother of [PERSON_NAME] with the sword." at bounding box center [224, 242] width 349 height 31
select select "2"
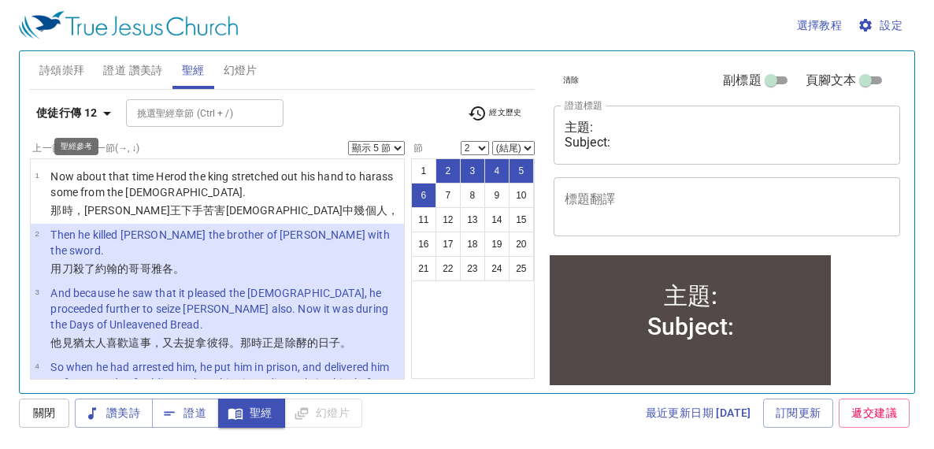
click at [105, 115] on icon "button" at bounding box center [107, 113] width 19 height 19
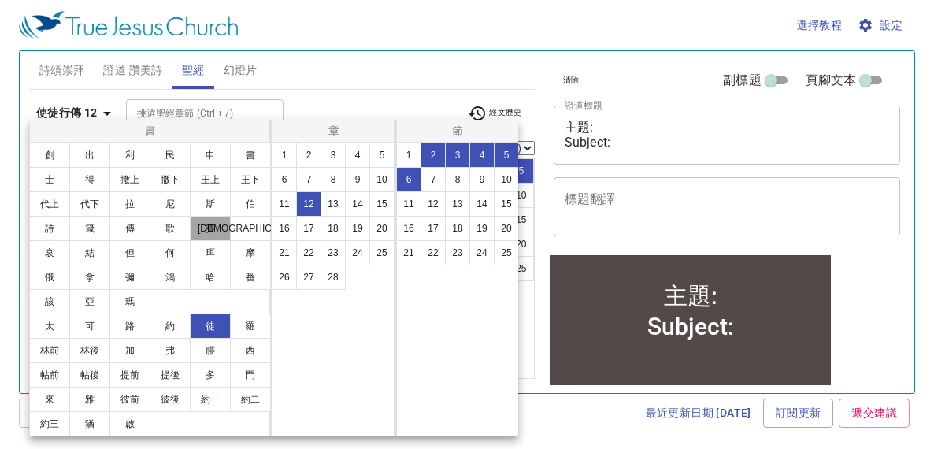
click at [213, 230] on button "賽" at bounding box center [210, 228] width 41 height 25
select select "1"
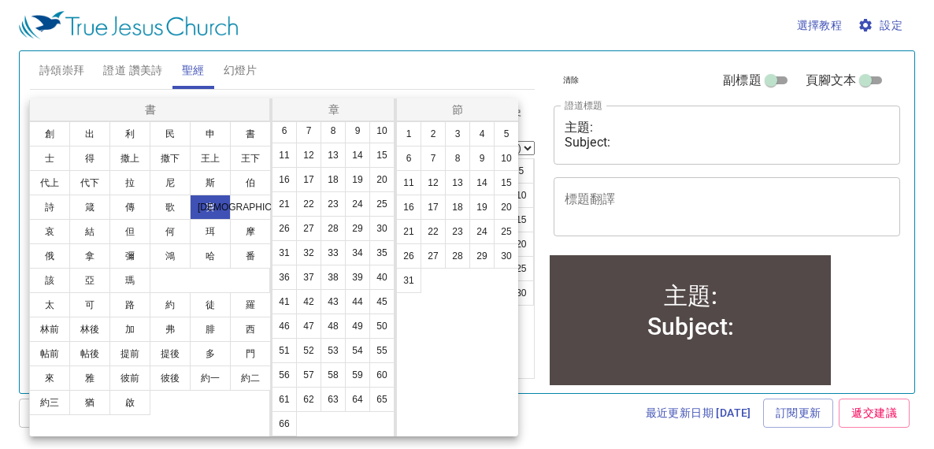
scroll to position [100, 0]
click at [296, 367] on button "57" at bounding box center [308, 374] width 25 height 25
click at [409, 134] on button "1" at bounding box center [408, 133] width 25 height 25
select select "1"
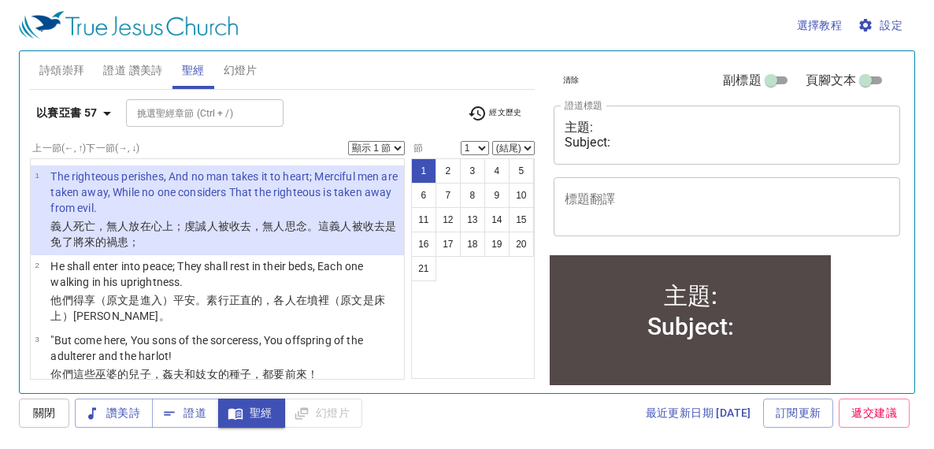
click at [397, 147] on select "顯示 1 節 顯示 2 節 顯示 3 節 顯示 4 節 顯示 5 節" at bounding box center [376, 148] width 57 height 14
click at [348, 141] on select "顯示 1 節 顯示 2 節 顯示 3 節 顯示 4 節 顯示 5 節" at bounding box center [376, 148] width 57 height 14
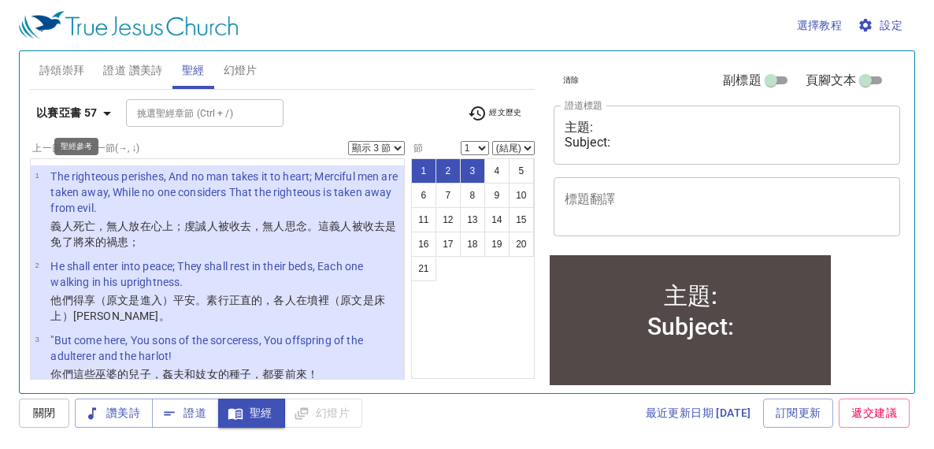
click at [104, 113] on icon "button" at bounding box center [107, 113] width 19 height 19
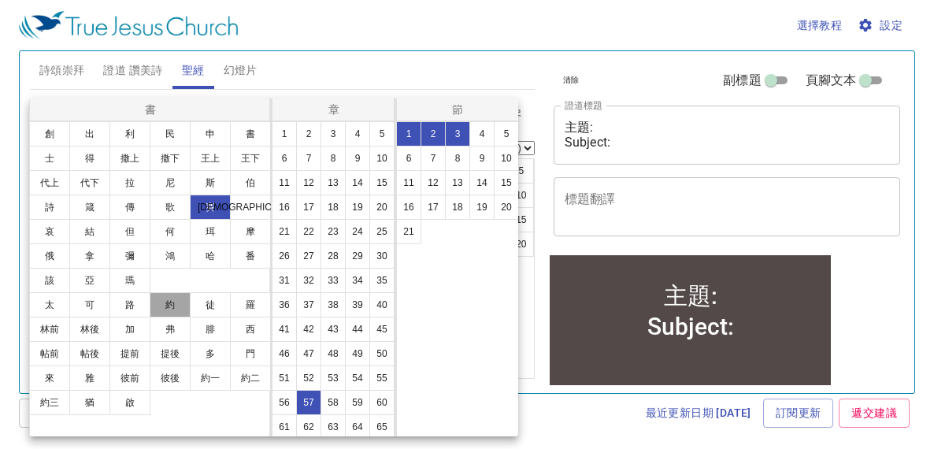
click at [178, 301] on button "約" at bounding box center [170, 304] width 41 height 25
select select "1"
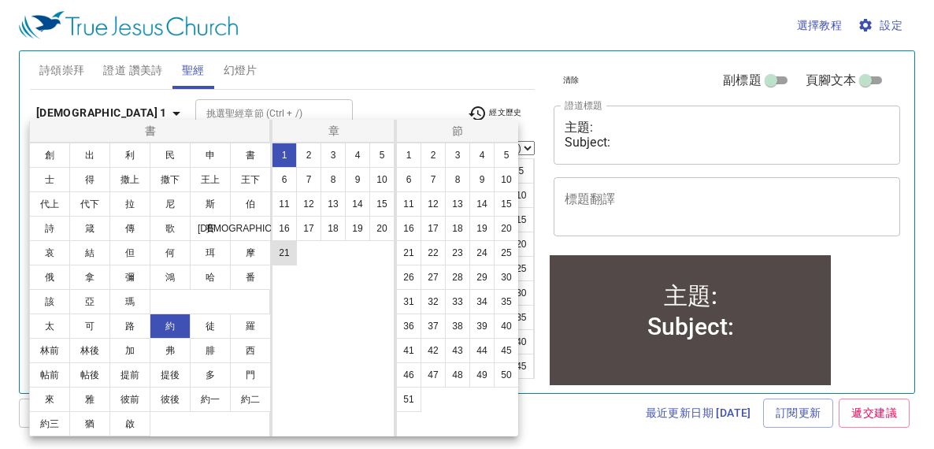
click at [290, 250] on button "21" at bounding box center [284, 252] width 25 height 25
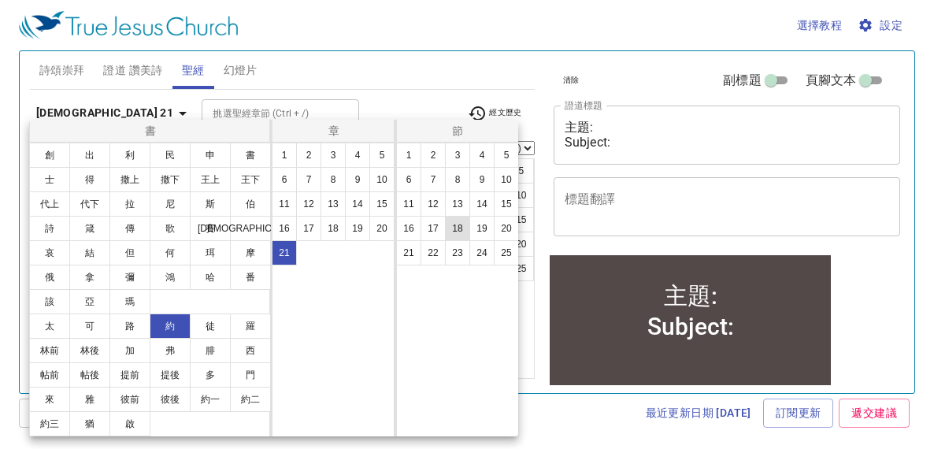
click at [452, 228] on button "18" at bounding box center [457, 228] width 25 height 25
select select "18"
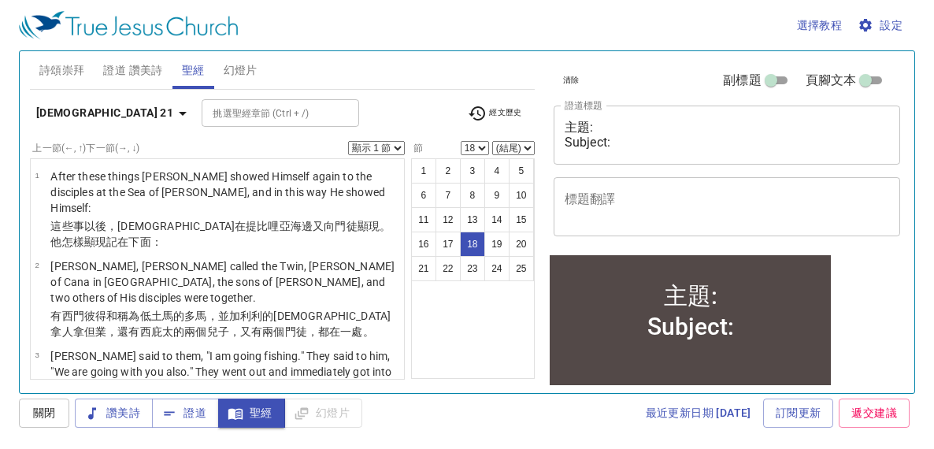
scroll to position [1309, 0]
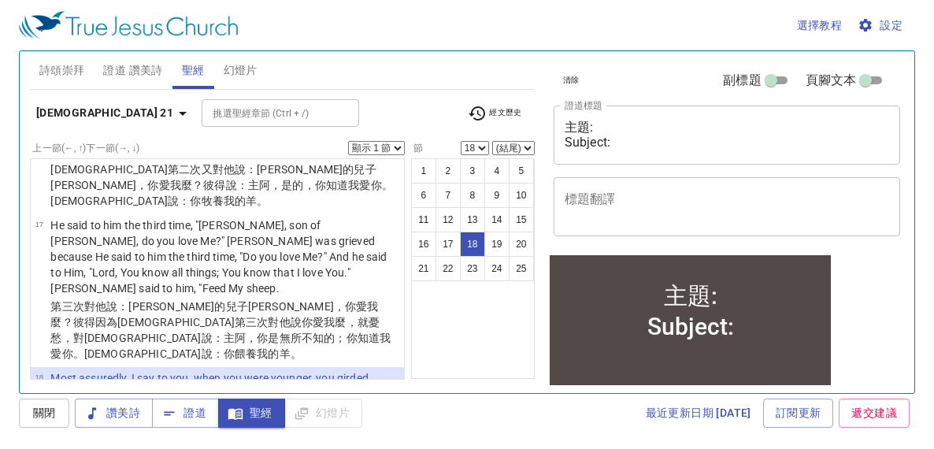
click at [16, 132] on div "選擇教程 設定 詩頌崇拜 證道 讚美詩 聖經 幻燈片 詩歌搜尋 詩歌搜尋 清除 播放音頻 刪除 405、你是否已禱告 1 1C 2 2C 3 3C 4 4C …" at bounding box center [467, 224] width 934 height 449
click at [401, 146] on select "顯示 1 節 顯示 2 節 顯示 3 節 顯示 4 節 顯示 5 節" at bounding box center [376, 148] width 57 height 14
select select "2"
click at [348, 141] on select "顯示 1 節 顯示 2 節 顯示 3 節 顯示 4 節 顯示 5 節" at bounding box center [376, 148] width 57 height 14
click at [14, 180] on div "選擇教程 設定 詩頌崇拜 證道 讚美詩 聖經 幻燈片 詩歌搜尋 詩歌搜尋 清除 播放音頻 刪除 405、你是否已禱告 1 1C 2 2C 3 3C 4 4C …" at bounding box center [467, 224] width 934 height 449
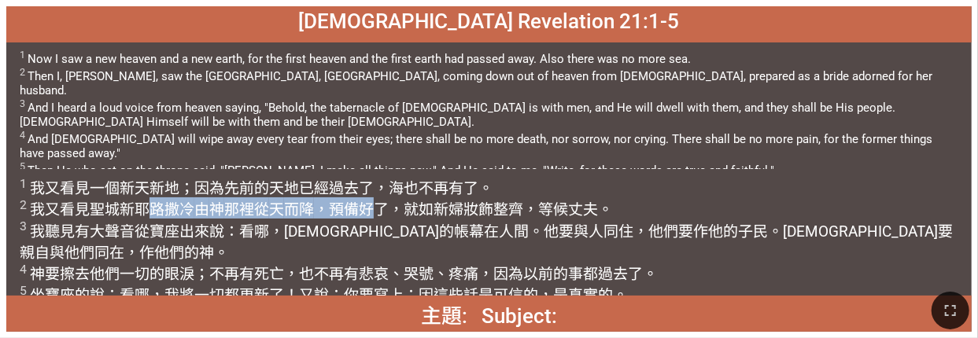
drag, startPoint x: 154, startPoint y: 211, endPoint x: 375, endPoint y: 209, distance: 221.2
click at [375, 209] on wg2537 "耶路撒冷 由 神 那裡從 天 而降 ，預備好了，就如 新婦 妝飾整齊 ，等候丈夫 。 3 我聽見 有大 聲音 從 寶座出來說 ：看哪 ，神 的帳幕 在人 間 …" at bounding box center [487, 253] width 934 height 104
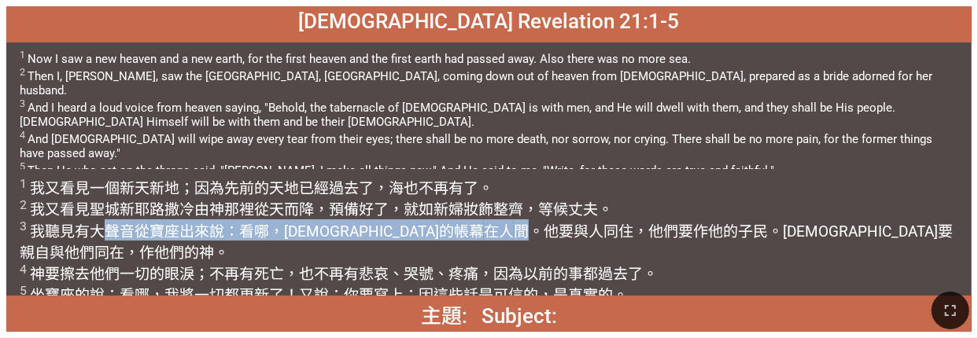
drag, startPoint x: 107, startPoint y: 231, endPoint x: 386, endPoint y: 231, distance: 278.6
click at [386, 231] on wg3173 "聲音 從 寶座出來說 ：看哪 ，[DEMOGRAPHIC_DATA] 的帳幕 在人 間 。他要與 人同住 ，他們 要作 他的 子民 。神 要 親自 與他們 同…" at bounding box center [487, 264] width 934 height 83
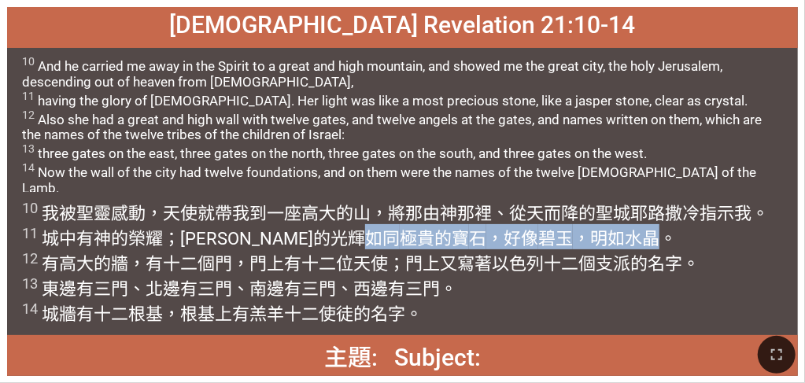
drag, startPoint x: 257, startPoint y: 239, endPoint x: 538, endPoint y: 241, distance: 281.0
click at [419, 241] on wg5458 "如同 極貴的寶 石 ，好像 碧玉 ，明如水晶 。 12 有 高 大 的牆 ，有 十二個 門 ，門 上 有十二位 [DEMOGRAPHIC_DATA] ；門上又…" at bounding box center [361, 276] width 678 height 95
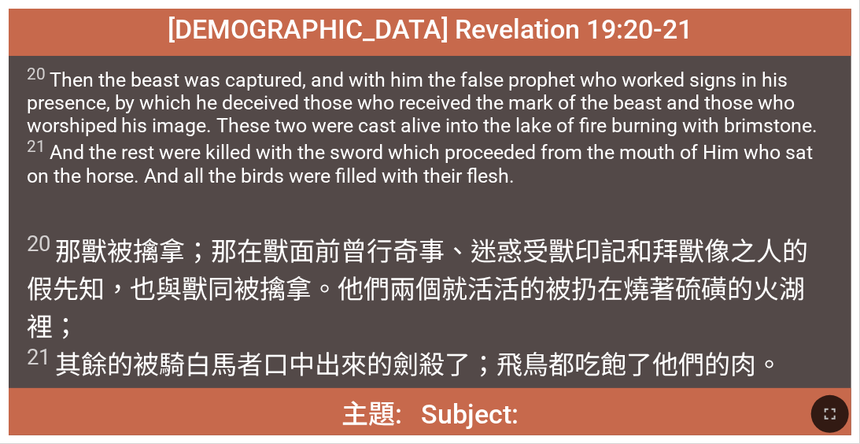
click at [419, 324] on span "20 那獸 被擒拿 ；那在獸面前 曾行 奇事 、迷惑 受 獸 印記 和 拜 獸像 之人的假先知 ，也與 獸同被擒拿。他們兩個 就活活的 被扔 在燒著 硫磺 的…" at bounding box center [431, 306] width 808 height 151
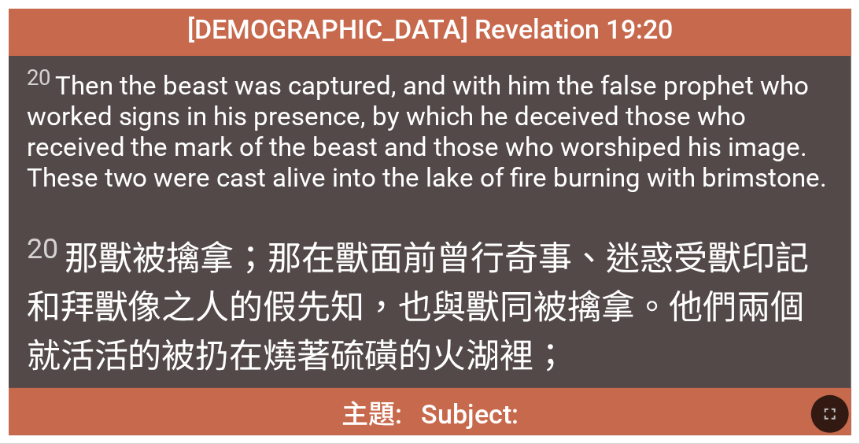
click at [419, 189] on span "20 Then the beast was captured, and with him the false prophet who worked signs…" at bounding box center [431, 129] width 808 height 128
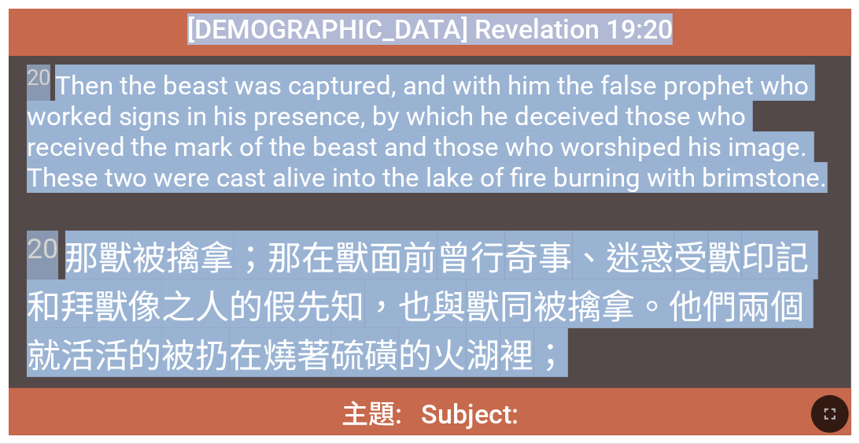
drag, startPoint x: 288, startPoint y: 30, endPoint x: 576, endPoint y: 357, distance: 436.1
click at [419, 335] on div "[DEMOGRAPHIC_DATA] Revelation 19:20 啟示錄 [DEMOGRAPHIC_DATA] 19:20 20 Then the be…" at bounding box center [430, 222] width 843 height 427
copy div "啟示錄 Revelation 19:20 啟示錄 Revelation 19:20 20 Then the beast was captured, and w…"
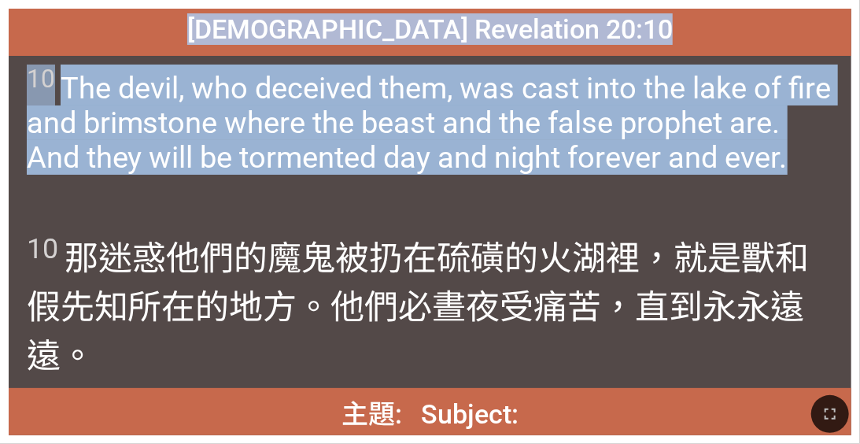
click at [419, 225] on div "10 那迷惑 他們 的魔鬼 被扔 在硫磺 的火 湖 裡 ，就是獸 和 假先知 所在的地方 。他們必晝 夜 受痛苦 ，直到 永永遠遠 。" at bounding box center [430, 305] width 843 height 166
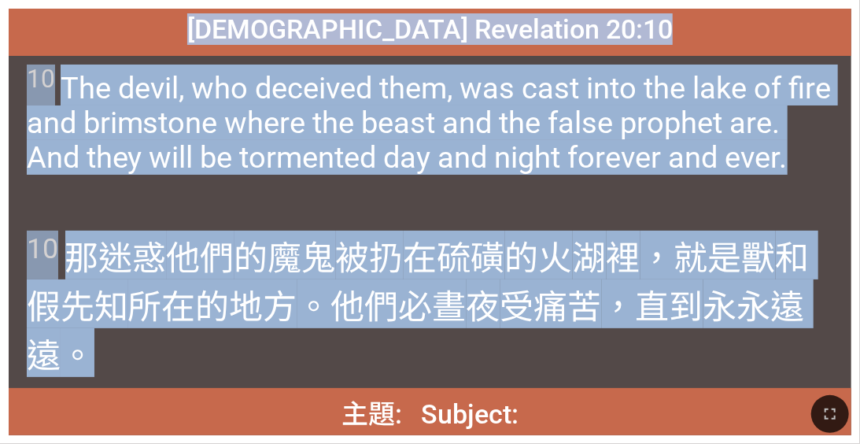
drag, startPoint x: 283, startPoint y: 33, endPoint x: 309, endPoint y: 337, distance: 304.9
click at [309, 335] on div "[DEMOGRAPHIC_DATA] Revelation 20:10 [DEMOGRAPHIC_DATA] [DEMOGRAPHIC_DATA] 20:10…" at bounding box center [430, 222] width 843 height 427
copy div "[DEMOGRAPHIC_DATA] Revelation 20:10 [DEMOGRAPHIC_DATA] [DEMOGRAPHIC_DATA] 20:10…"
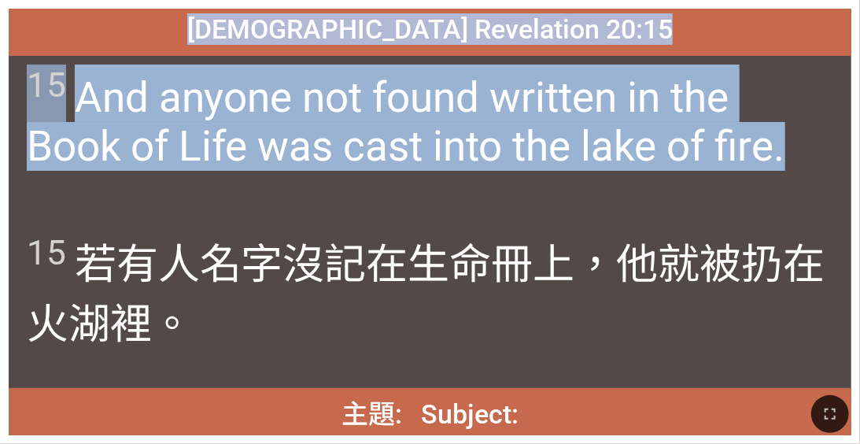
click at [419, 205] on div "15 And anyone not found written in the Book of Life was cast into the lake of f…" at bounding box center [430, 139] width 843 height 166
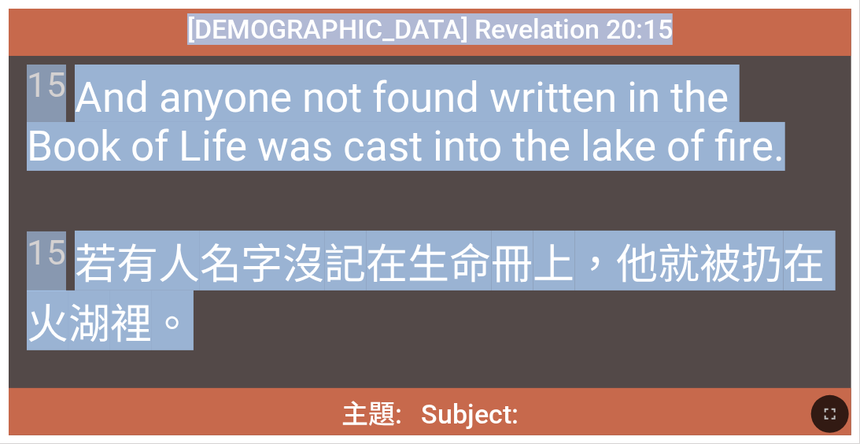
drag, startPoint x: 299, startPoint y: 31, endPoint x: 305, endPoint y: 316, distance: 285.8
click at [305, 316] on div "啟示錄 Revelation 20:15 啟示錄 Revelation 20:15 15 And anyone not found written in th…" at bounding box center [430, 222] width 843 height 427
copy div "啟示錄 Revelation 20:15 啟示錄 Revelation 20:15 15 And anyone not found written in th…"
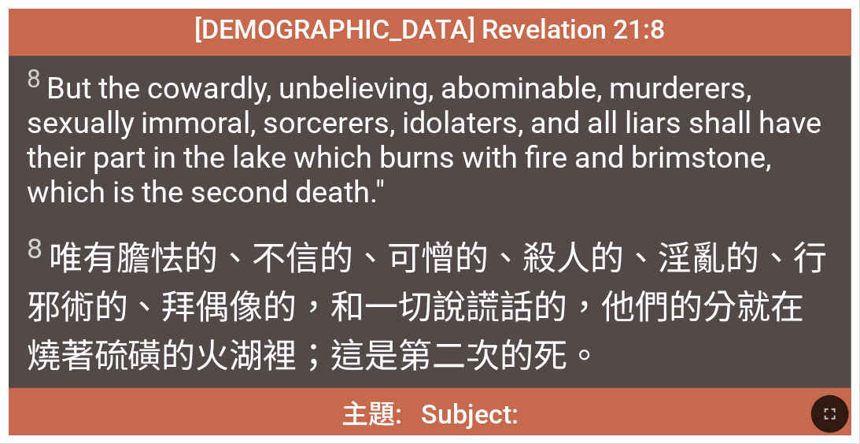
click at [419, 270] on wg4205 "、行邪術的 、拜偶像的 ，和 一切 說謊話的 ，他們的 分 就在燒著 硫磺 的火 湖 裡 ；這是 第二次 的死 。" at bounding box center [427, 307] width 801 height 137
click at [310, 39] on span "啟示錄 Revelation 21:8" at bounding box center [430, 28] width 471 height 31
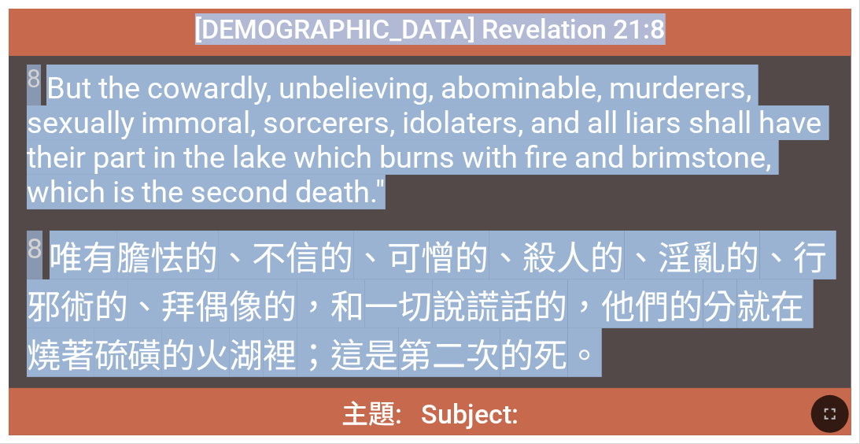
drag, startPoint x: 298, startPoint y: 35, endPoint x: 597, endPoint y: 364, distance: 443.5
click at [419, 335] on div "啟示錄 Revelation 21:8 啟示錄 Revelation 21:8 8 But the cowardly, unbelieving, abomin…" at bounding box center [430, 222] width 843 height 427
copy div "啟示錄 Revelation 21:8 啟示錄 Revelation 21:8 8 But the cowardly, unbelieving, abomin…"
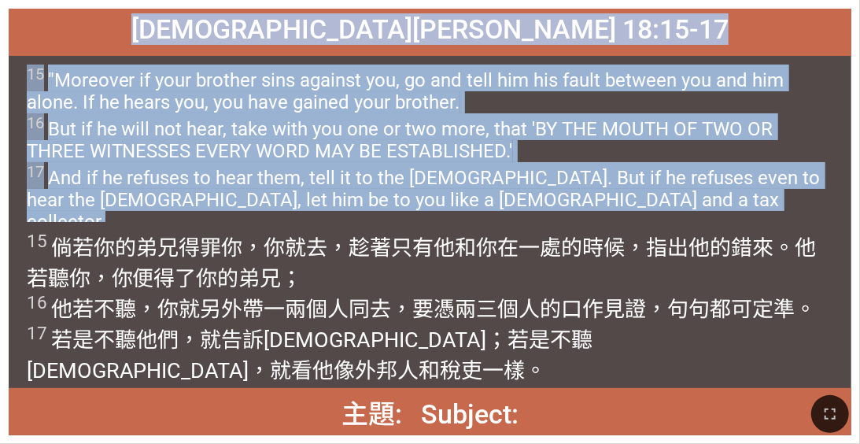
click at [419, 219] on div "15 "Moreover if your brother sins against you, go and tell him his fault betwee…" at bounding box center [430, 139] width 843 height 166
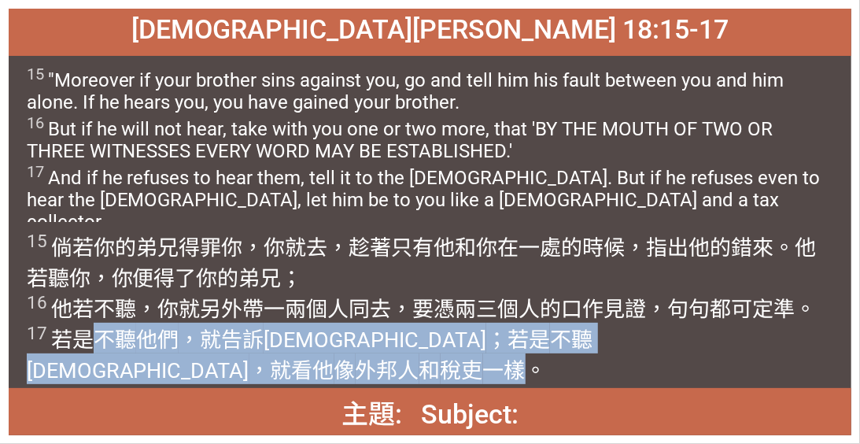
drag, startPoint x: 85, startPoint y: 337, endPoint x: 723, endPoint y: 342, distance: 637.6
click at [419, 335] on wg2476 "。 17 若是 不聽 他們 ，就告訴 教會 ；若是 不聽 教會 ，就看他 像 外邦人 和 稅吏 一樣。" at bounding box center [422, 340] width 790 height 87
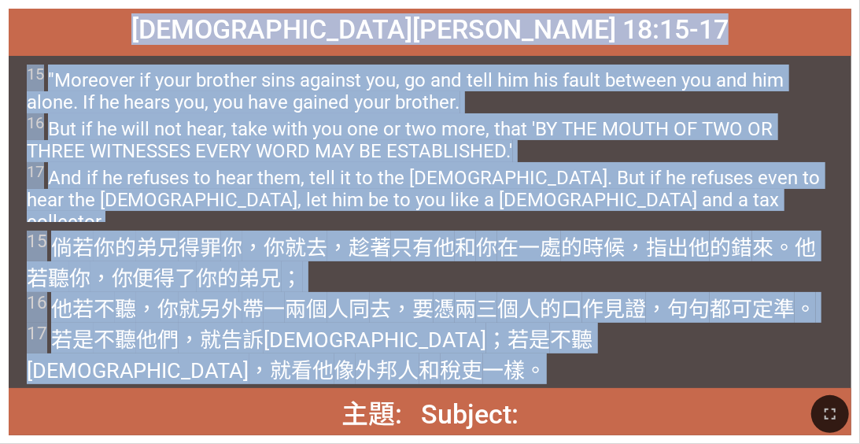
drag, startPoint x: 266, startPoint y: 32, endPoint x: 746, endPoint y: 342, distance: 571.2
click at [419, 335] on div "馬太福音 Matthew 18:15-17 馬太福音 Matthew 18:15-17 15 "Moreover if your brother sins a…" at bounding box center [430, 222] width 843 height 427
copy div "馬太福音 Matthew 18:15-17 馬太福音 Matthew 18:15-17 15 "Moreover if your brother sins a…"
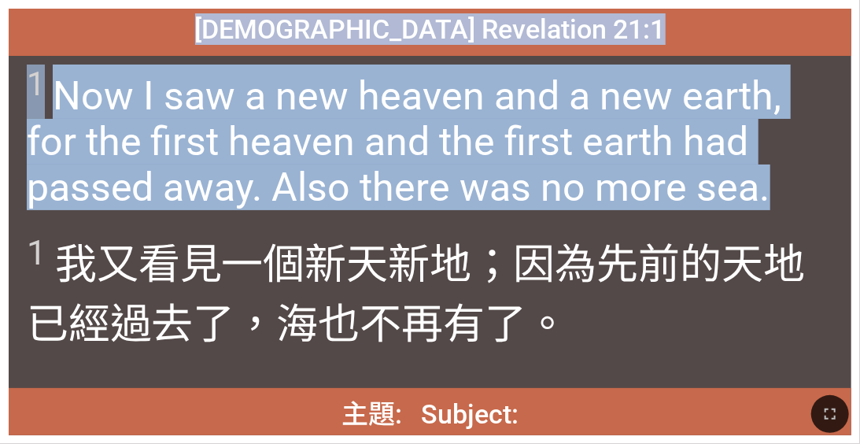
click at [419, 190] on span "1 Now I saw a new heaven and a new earth, for the first heaven and the first ea…" at bounding box center [431, 138] width 808 height 146
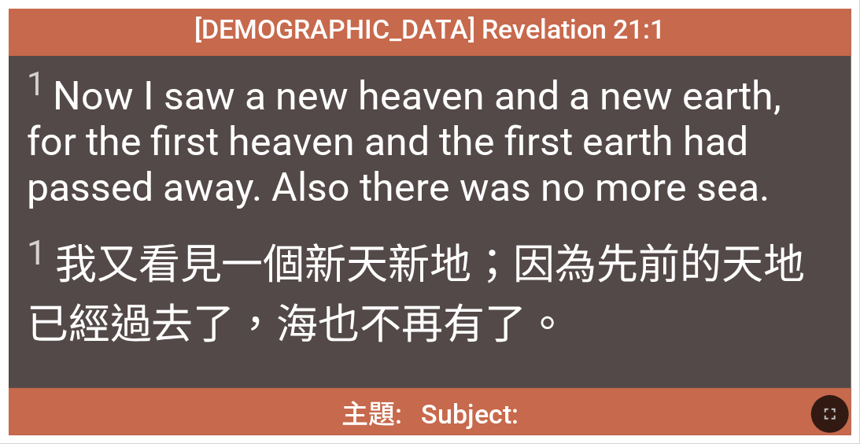
click at [419, 222] on div "1 我又 看見 一個新 天 新 地 ；因為 先前的 天 地 已經過去了 ，海 也 不 再 有了 。" at bounding box center [430, 305] width 843 height 166
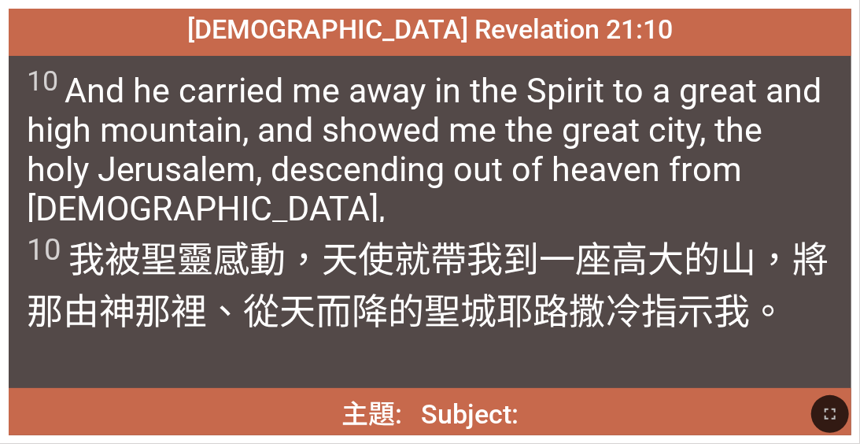
click at [419, 283] on span "10 我被 聖靈 感動，天使就帶 我 到 一座高 大 的山 ，將那由 神 那裡、從 天 而降 的聖 城 耶路撒冷 指示 我 。" at bounding box center [431, 283] width 808 height 104
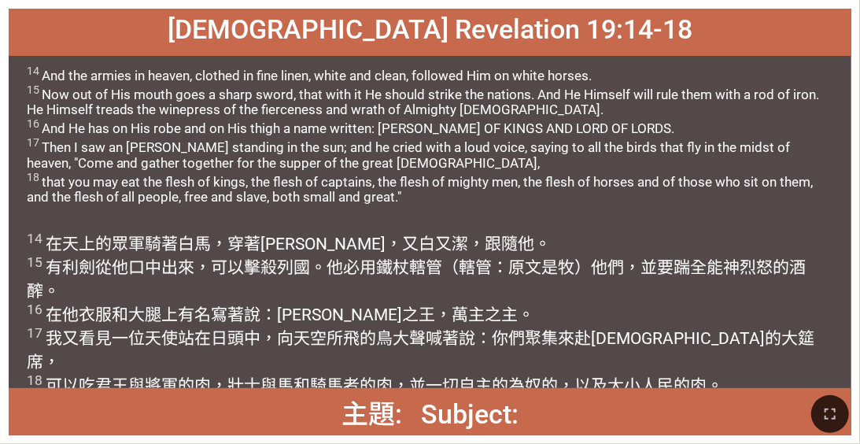
click at [419, 213] on div "14 And the armies in heaven, clothed in fine linen, white and clean, followed H…" at bounding box center [430, 139] width 843 height 166
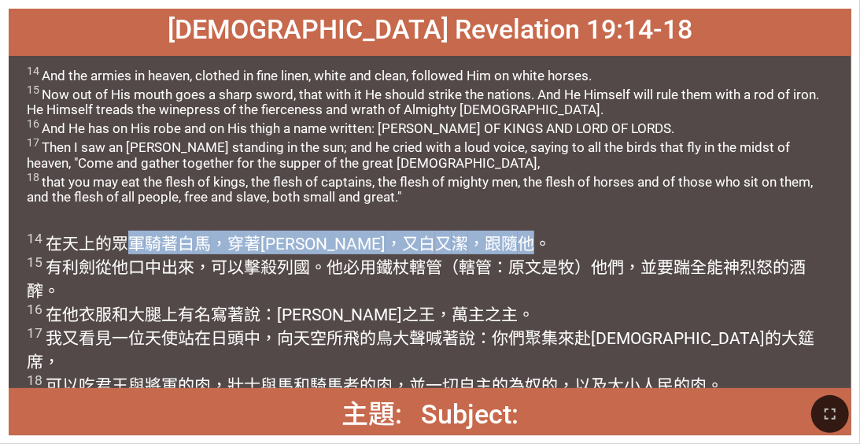
drag, startPoint x: 124, startPoint y: 247, endPoint x: 464, endPoint y: 248, distance: 339.3
click at [419, 248] on wg3772 "的眾軍 騎著 白 馬 ，穿著 細麻衣 ，又白 又 潔 ，跟隨 他 。 15 有利 劍 從 他 口中 出來 ，可以擊殺 列國 。他 必用 鐵 杖 轄管 （轄管：…" at bounding box center [421, 315] width 788 height 161
drag, startPoint x: 46, startPoint y: 248, endPoint x: 457, endPoint y: 249, distance: 410.1
click at [419, 249] on span "14 在 天上 的眾軍 騎著 白 馬 ，穿著 細麻衣 ，又白 又 潔 ，跟隨 他 。 15 有利 劍 從 他 口中 出來 ，可以擊殺 列國 。他 必用 鐵 杖…" at bounding box center [431, 313] width 808 height 165
click at [202, 244] on wg3022 "馬 ，穿著 細麻衣 ，又白 又 潔 ，跟隨 他 。 15 有利 劍 從 他 口中 出來 ，可以擊殺 列國 。他 必用 鐵 杖 轄管 （轄管：原文是牧）他們 ，…" at bounding box center [421, 315] width 788 height 161
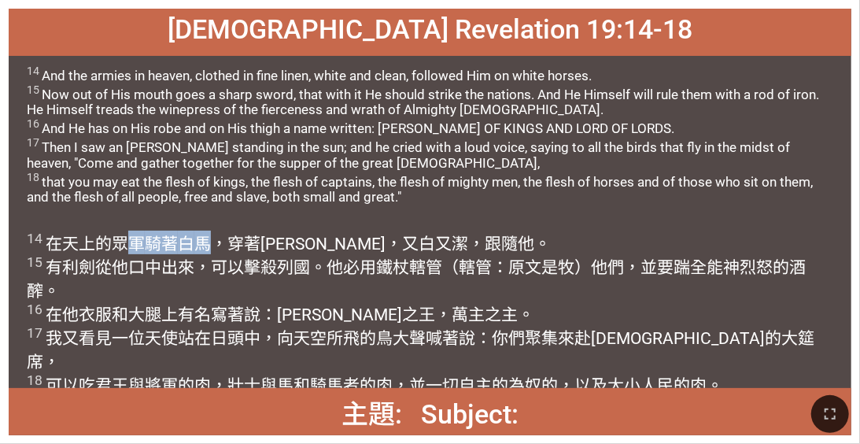
drag, startPoint x: 124, startPoint y: 246, endPoint x: 216, endPoint y: 246, distance: 91.3
click at [216, 246] on wg3772 "的眾軍 騎著 白 馬 ，穿著 細麻衣 ，又白 又 潔 ，跟隨 他 。 15 有利 劍 從 他 口中 出來 ，可以擊殺 列國 。他 必用 鐵 杖 轄管 （轄管：…" at bounding box center [421, 315] width 788 height 161
drag, startPoint x: 67, startPoint y: 246, endPoint x: 139, endPoint y: 246, distance: 72.4
click at [139, 246] on wg1722 "天上 的眾軍 騎著 白 馬 ，穿著 細麻衣 ，又白 又 潔 ，跟隨 他 。 15 有利 劍 從 他 口中 出來 ，可以擊殺 列國 。他 必用 鐵 杖 轄管 （…" at bounding box center [421, 315] width 788 height 161
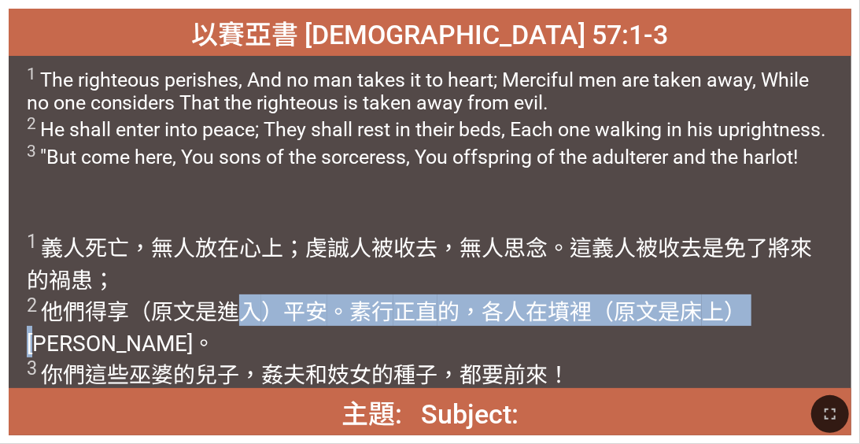
drag, startPoint x: 235, startPoint y: 309, endPoint x: 778, endPoint y: 316, distance: 543.2
click at [419, 316] on wh7451 "； 2 他們得享（原文是進入 ）平安 。素行 正直 的，各人在墳裡（原文是床 上）安歇 。 3 你們這些巫婆 的兒子 ，姦夫 和妓女 的種子 ，都要前來 ！" at bounding box center [387, 328] width 720 height 121
click at [382, 303] on wh7965 "。素行 正直 的，各人在墳裡（原文是床 上）安歇 。 3 你們這些巫婆 的兒子 ，姦夫 和妓女 的種子 ，都要前來 ！" at bounding box center [387, 343] width 720 height 89
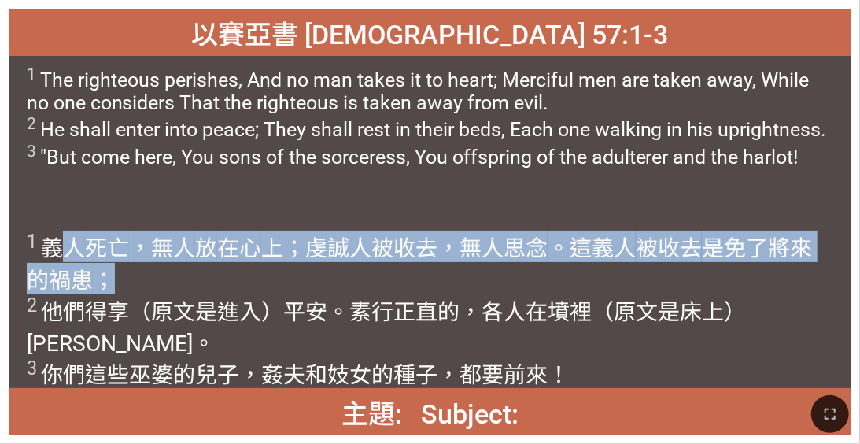
drag, startPoint x: 60, startPoint y: 246, endPoint x: 553, endPoint y: 265, distance: 493.9
click at [419, 265] on span "1 義人 死亡 ，無人 放 在心 上；虔誠 人 被收去 ，無人思念 。這義人 被收去 是免了將來的禍患 ； 2 他們得享（原文是進入 ）平安 。素行 正直 的…" at bounding box center [431, 310] width 808 height 158
click at [142, 258] on wh6 "，無人 放 在心 上；虔誠 人 被收去 ，無人思念 。這義人 被收去 是免了將來的禍患 ； 2 他們得享（原文是進入 ）平安 。素行 正直 的，各人在墳裡（原…" at bounding box center [420, 312] width 786 height 153
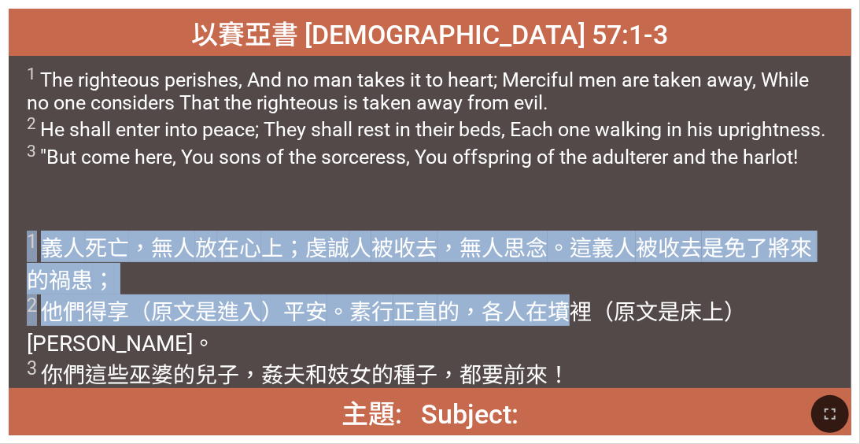
drag, startPoint x: 31, startPoint y: 243, endPoint x: 567, endPoint y: 308, distance: 539.9
click at [419, 308] on span "1 義人 死亡 ，無人 放 在心 上；虔誠 人 被收去 ，無人思念 。這義人 被收去 是免了將來的禍患 ； 2 他們得享（原文是進入 ）平安 。素行 正直 的…" at bounding box center [431, 310] width 808 height 158
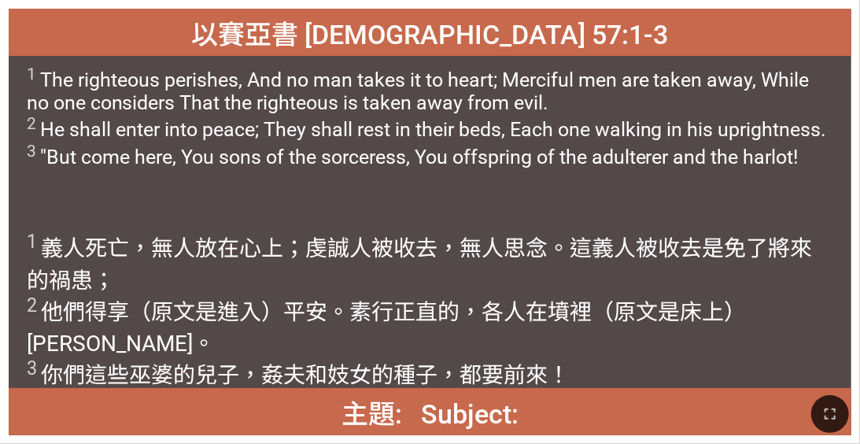
click at [419, 331] on wh5117 "。 3 你們這些巫婆 的兒子 ，姦夫 和妓女 的種子 ，都要前來 ！" at bounding box center [299, 359] width 544 height 57
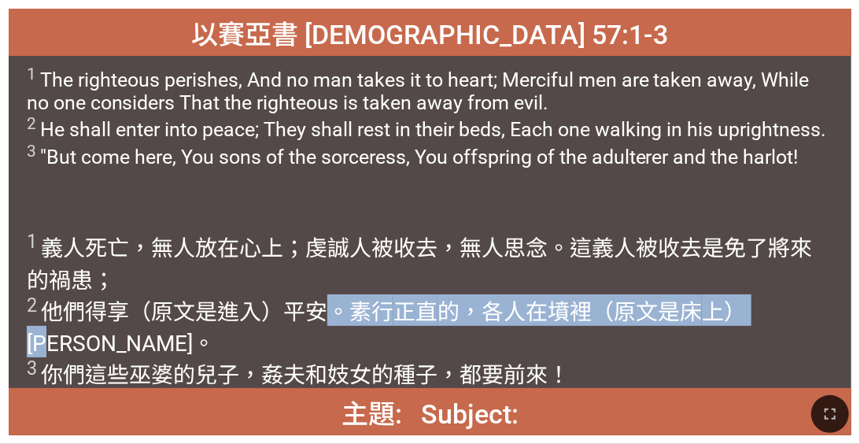
drag, startPoint x: 799, startPoint y: 316, endPoint x: 316, endPoint y: 304, distance: 482.7
click at [316, 304] on wh935 "）平安 。素行 正直 的，各人在墳裡（原文是床 上）安歇 。 3 你們這些巫婆 的兒子 ，姦夫 和妓女 的種子 ，都要前來 ！" at bounding box center [387, 343] width 720 height 89
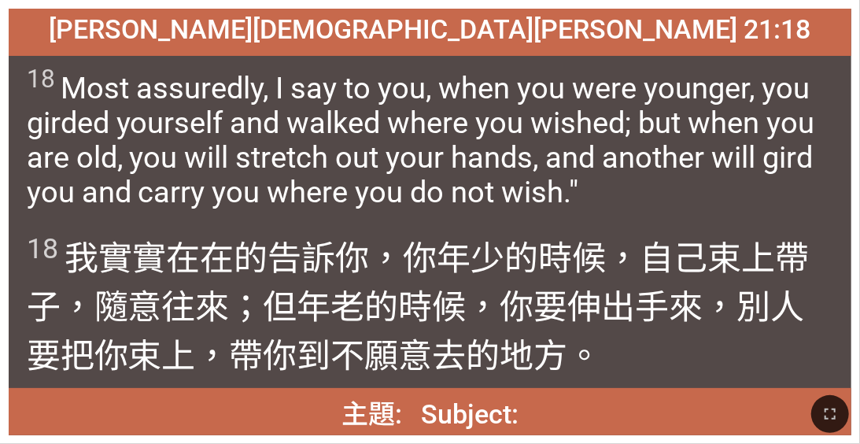
click at [419, 312] on wg4675 "要伸出 手 來，別 人要把你 束上 ，帶 你到不 願意 去的地方 。" at bounding box center [416, 331] width 778 height 88
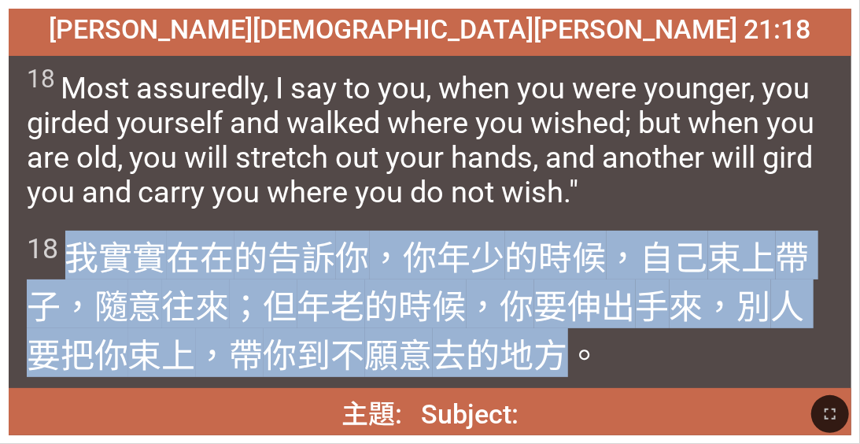
drag, startPoint x: 74, startPoint y: 259, endPoint x: 552, endPoint y: 353, distance: 487.0
click at [419, 335] on span "18 我實實 在在 的告訴 你 ，你年少 的時候 ，自己 束上 帶子，隨 意 往來 ；但 年老 的時候 ，你 要伸出 手 來，別 人要把你 束上 ，帶 你到不…" at bounding box center [431, 304] width 808 height 146
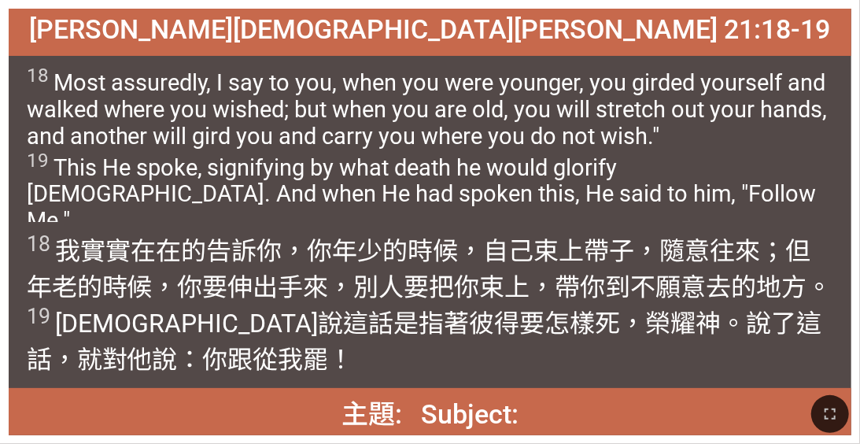
click at [419, 159] on span "18 Most assuredly, I say to you, when you were younger, you girded yourself and…" at bounding box center [431, 149] width 808 height 169
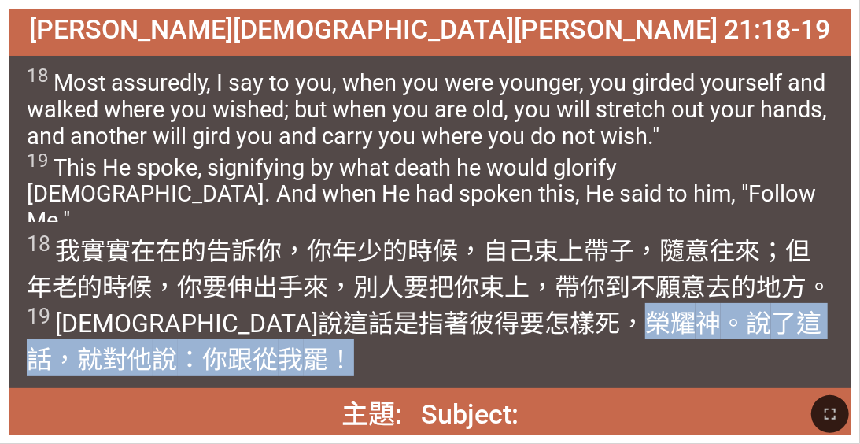
drag, startPoint x: 444, startPoint y: 324, endPoint x: 568, endPoint y: 353, distance: 127.6
click at [419, 335] on span "18 我實實 在在 的告訴 你 ，你年少 的時候 ，自己 束上 帶子，隨 意 往來 ；但 年老 的時候 ，你 要伸出 手 來，別 人要把你 束上 ，帶 你到不…" at bounding box center [431, 303] width 808 height 145
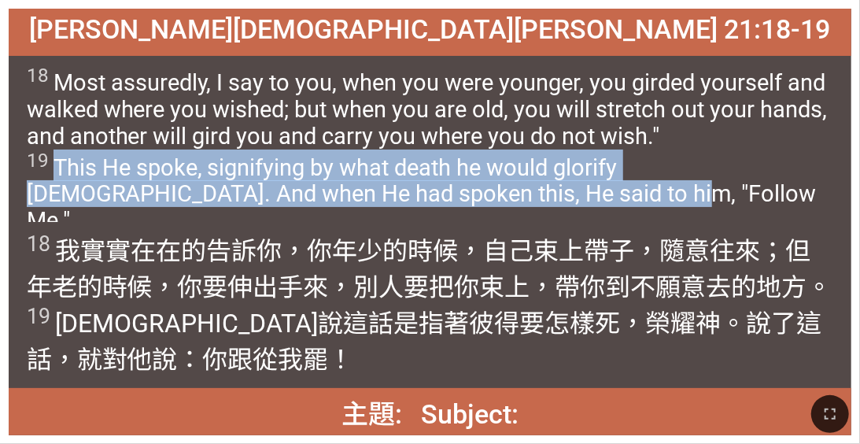
drag, startPoint x: 54, startPoint y: 168, endPoint x: 487, endPoint y: 187, distance: 433.3
click at [419, 187] on span "18 Most assuredly, I say to you, when you were younger, you girded yourself and…" at bounding box center [431, 149] width 808 height 169
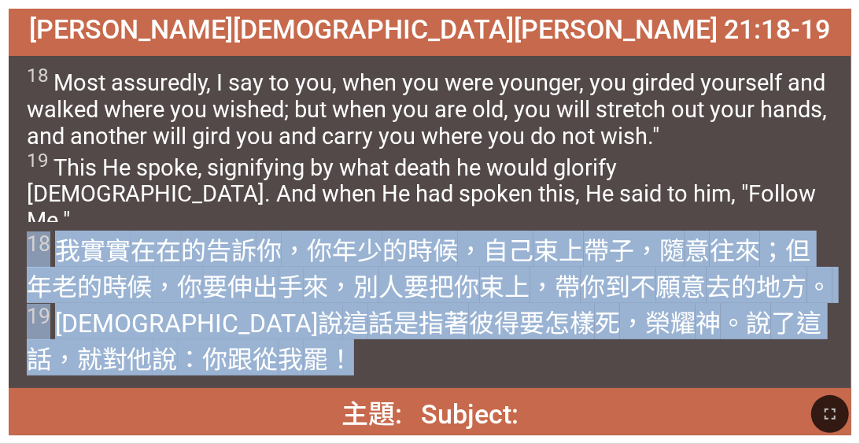
drag, startPoint x: 30, startPoint y: 244, endPoint x: 172, endPoint y: 372, distance: 190.6
click at [172, 335] on span "18 我實實 在在 的告訴 你 ，你年少 的時候 ，自己 束上 帶子，隨 意 往來 ；但 年老 的時候 ，你 要伸出 手 來，別 人要把你 束上 ，帶 你到不…" at bounding box center [431, 303] width 808 height 145
drag, startPoint x: 172, startPoint y: 372, endPoint x: 260, endPoint y: 367, distance: 88.3
click at [260, 335] on span "18 我實實 在在 的告訴 你 ，你年少 的時候 ，自己 束上 帶子，隨 意 往來 ；但 年老 的時候 ，你 要伸出 手 來，別 人要把你 束上 ，帶 你到不…" at bounding box center [431, 303] width 808 height 145
